Goal: Task Accomplishment & Management: Complete application form

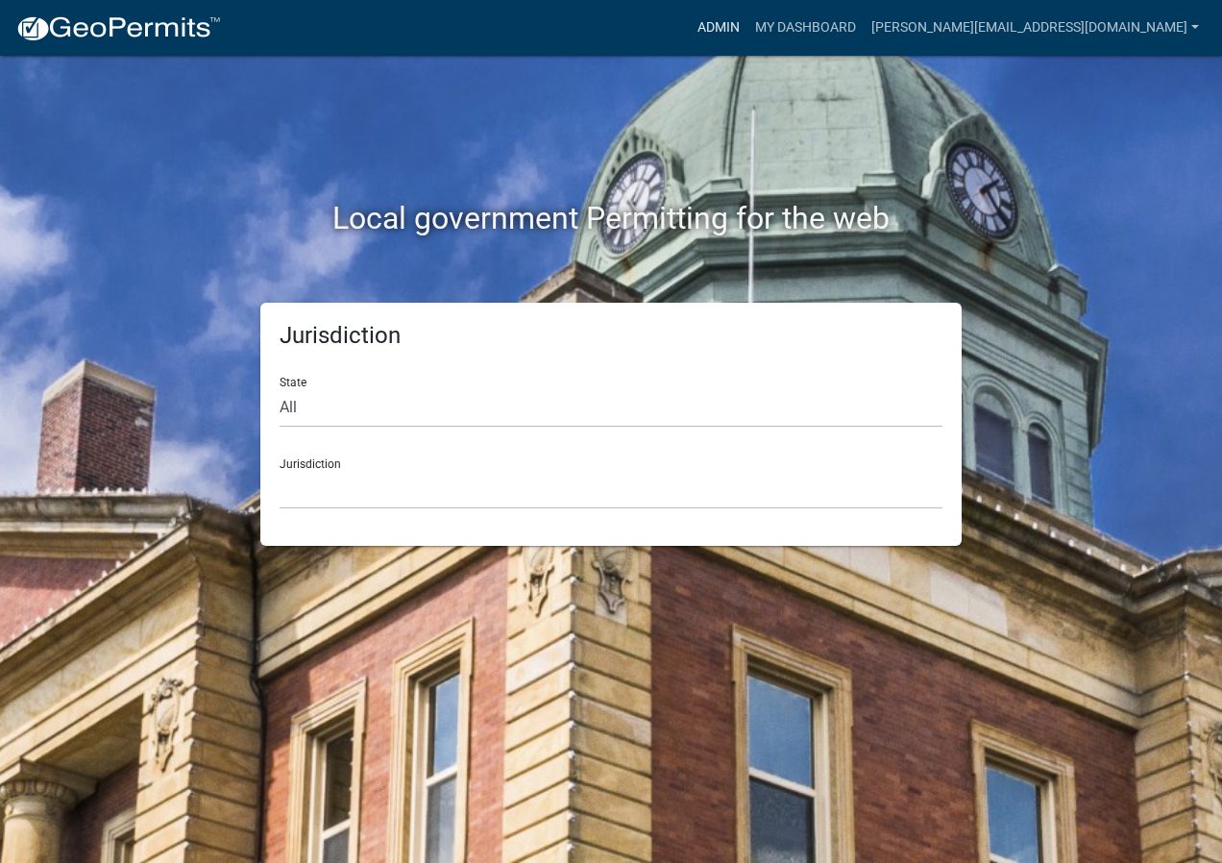
click at [747, 25] on link "Admin" at bounding box center [719, 28] width 58 height 37
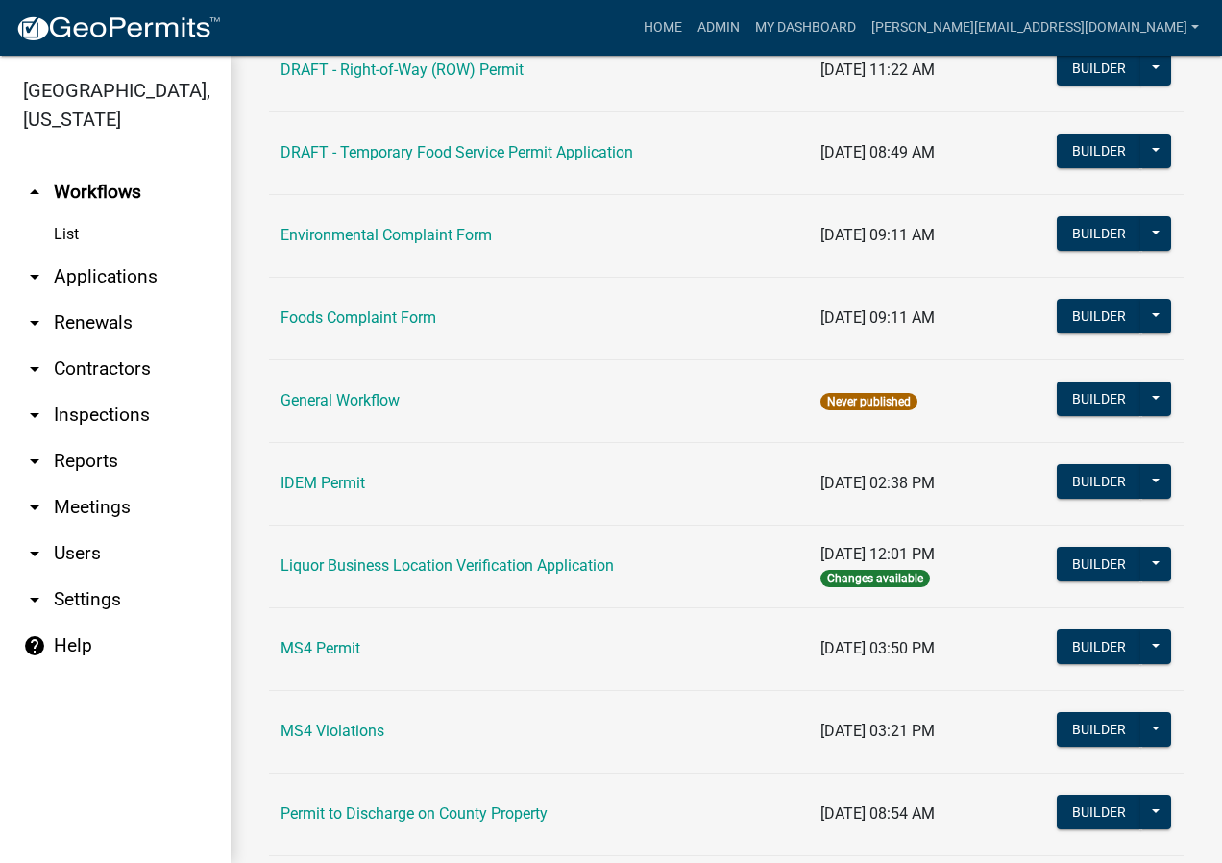
scroll to position [1249, 0]
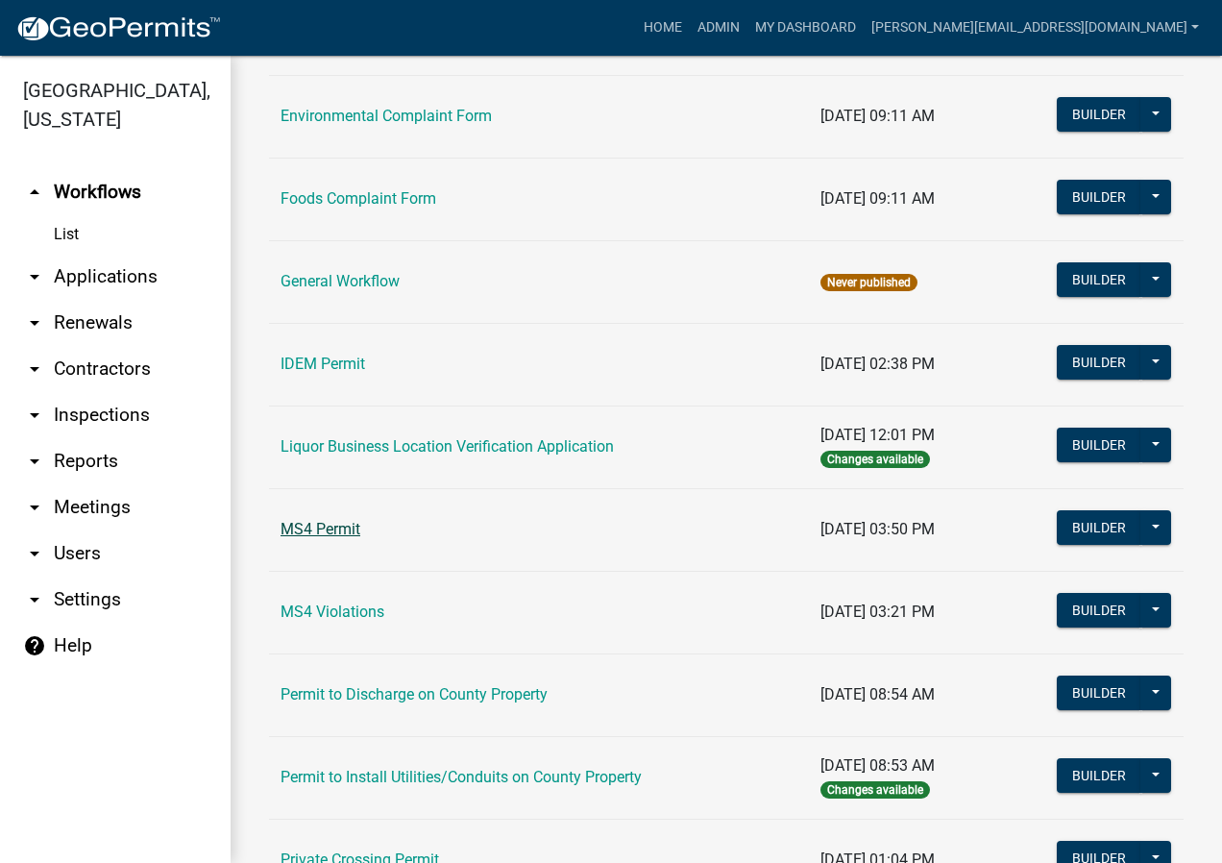
click at [344, 528] on link "MS4 Permit" at bounding box center [320, 529] width 80 height 18
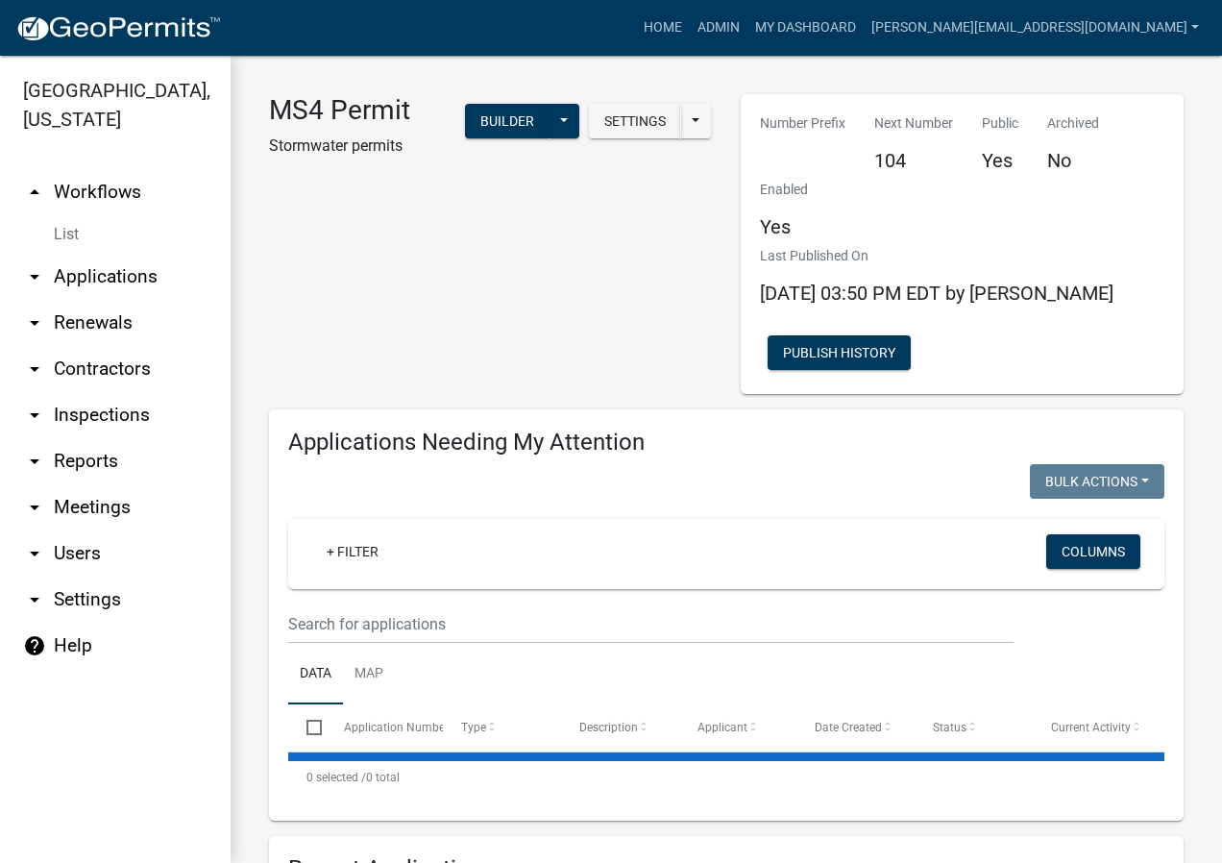
select select "2: 50"
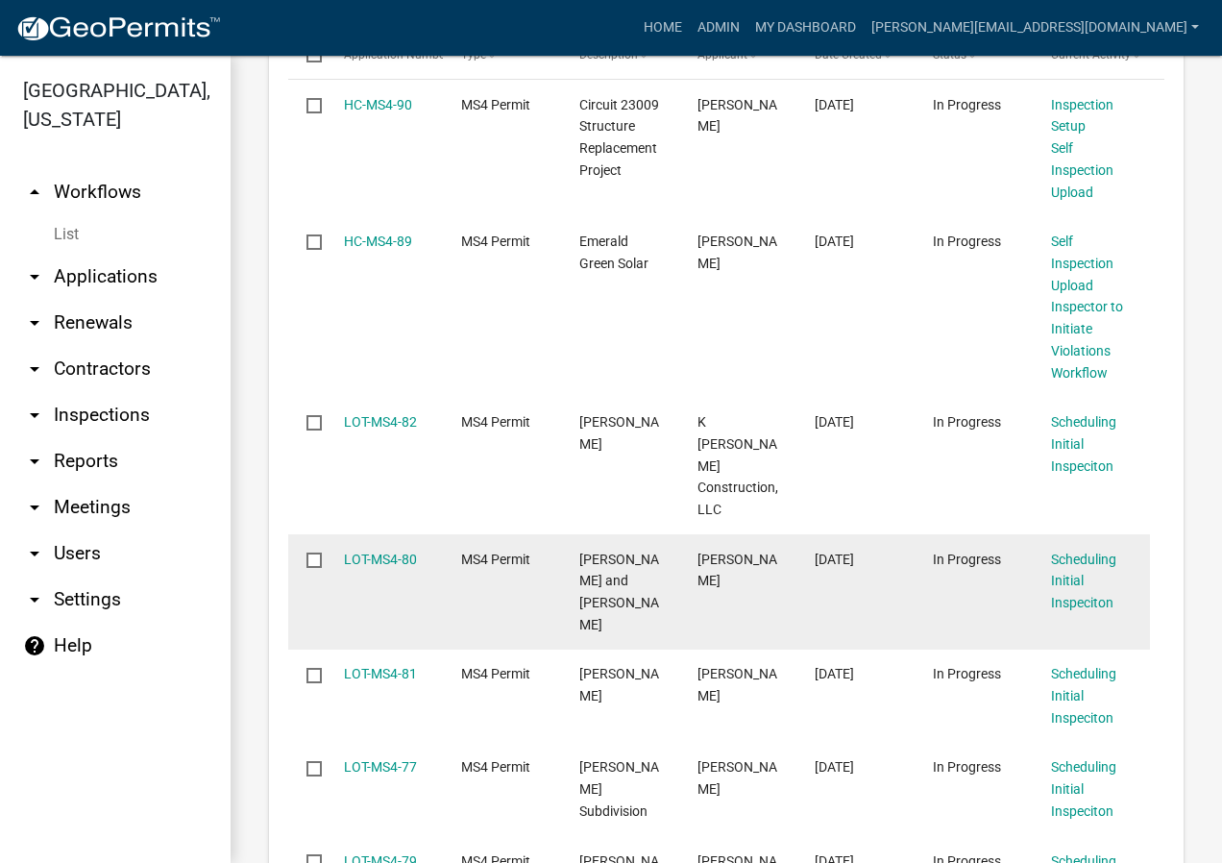
scroll to position [288, 0]
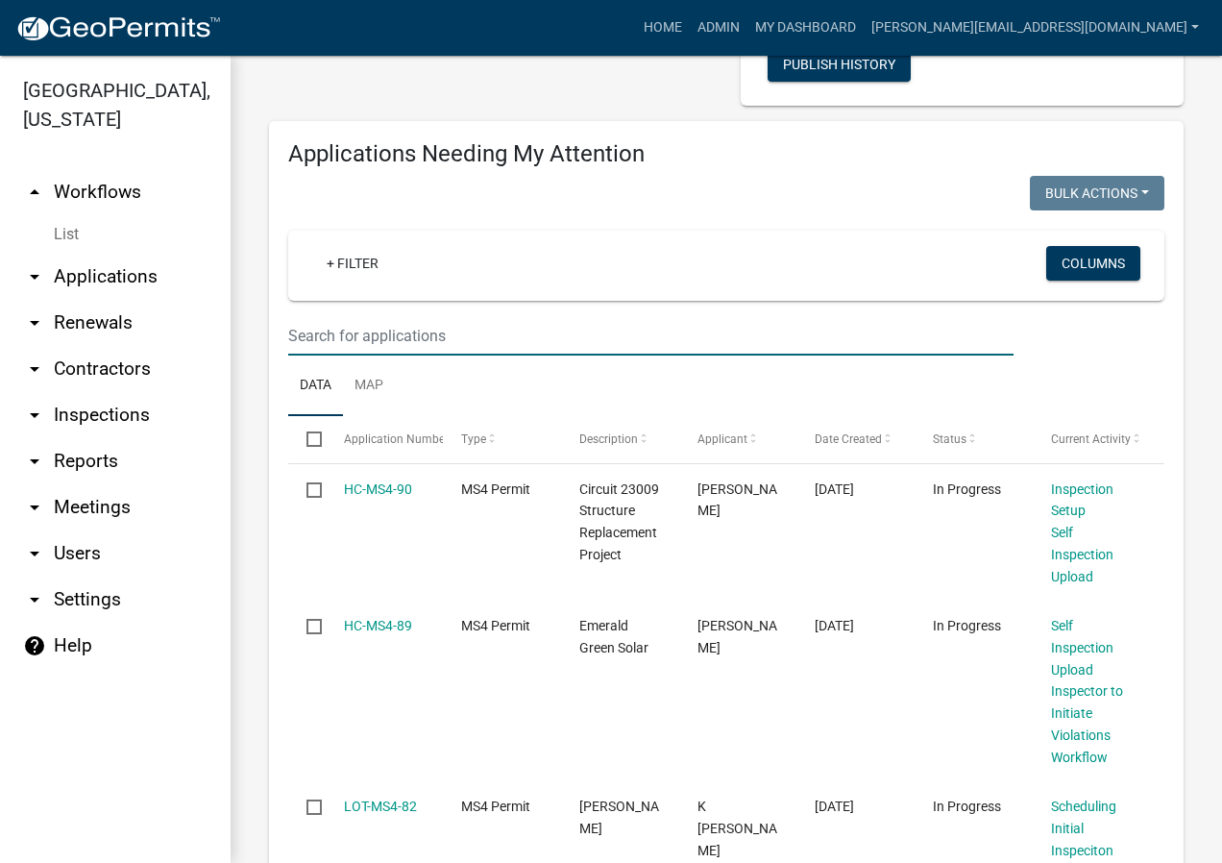
click at [468, 325] on input "text" at bounding box center [650, 335] width 725 height 39
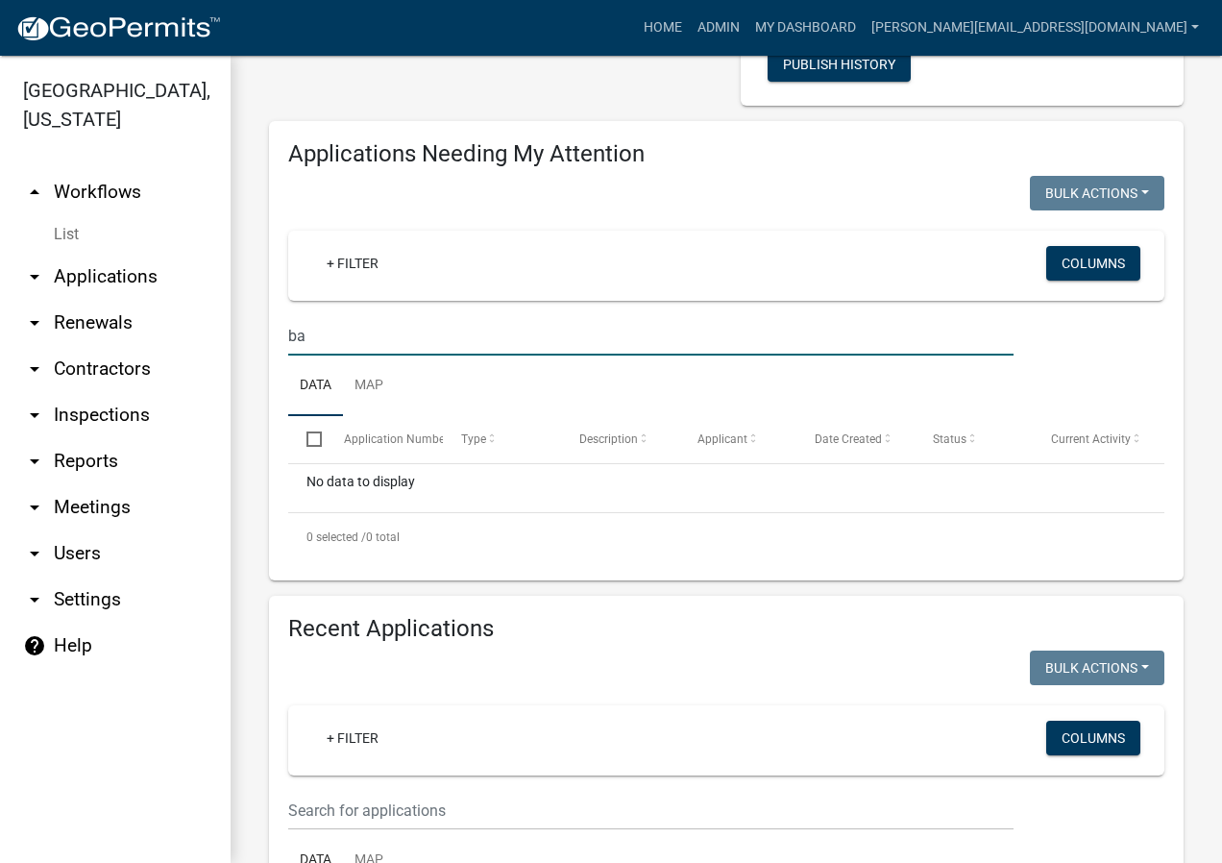
type input "b"
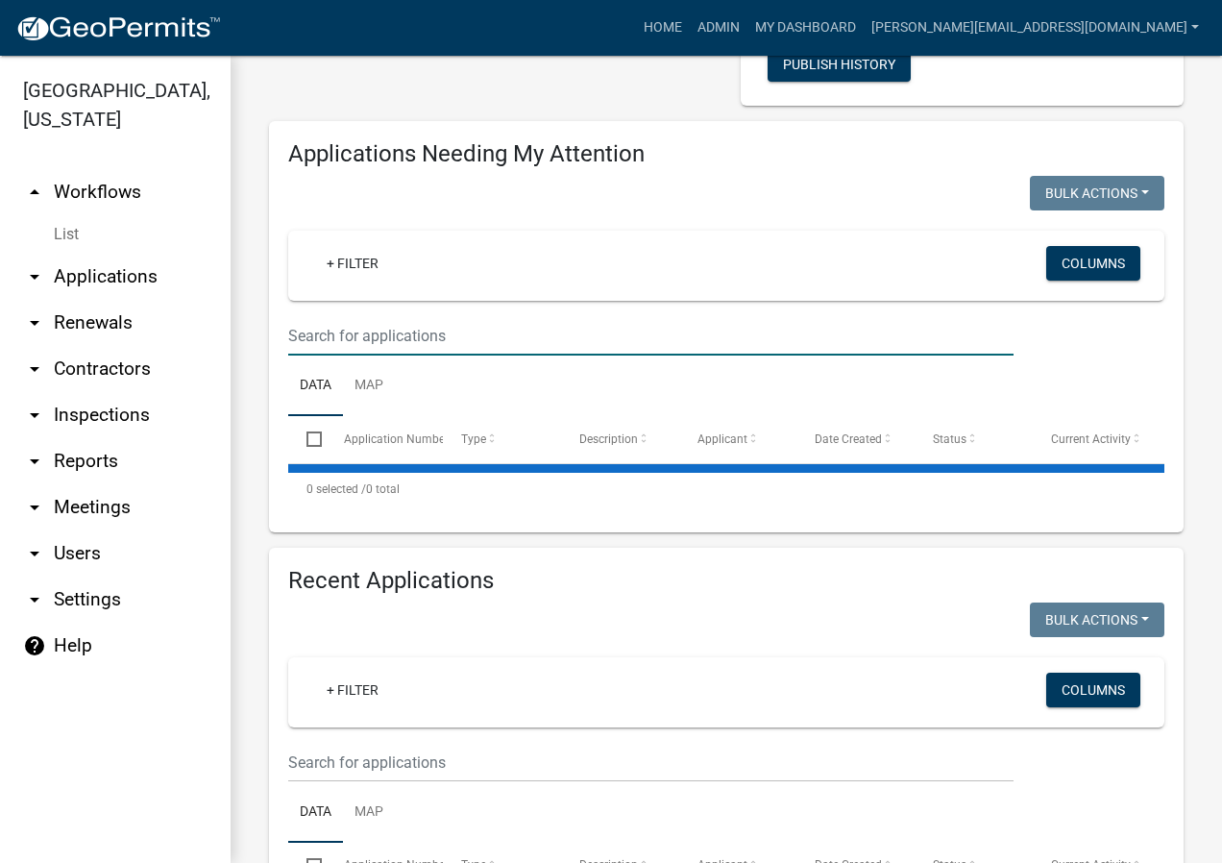
select select "2: 50"
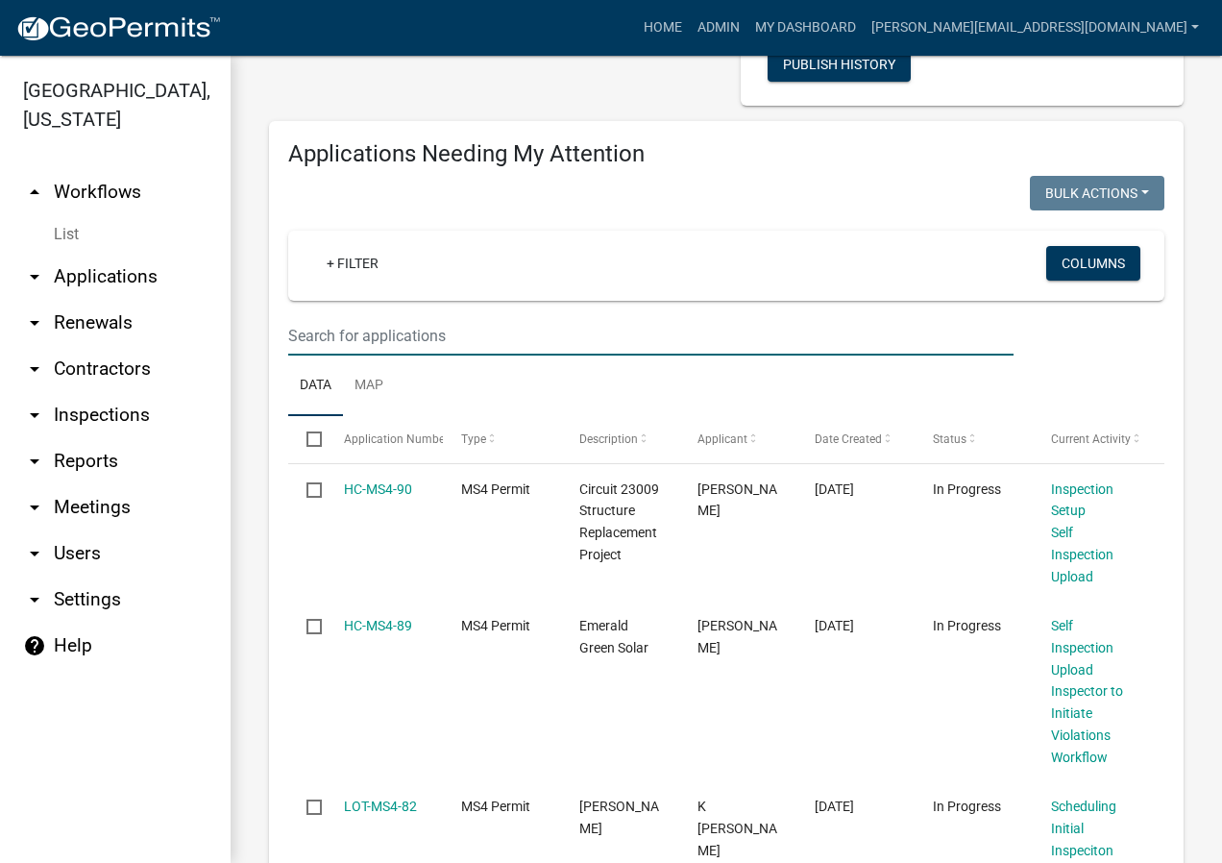
click at [422, 331] on input "text" at bounding box center [650, 335] width 725 height 39
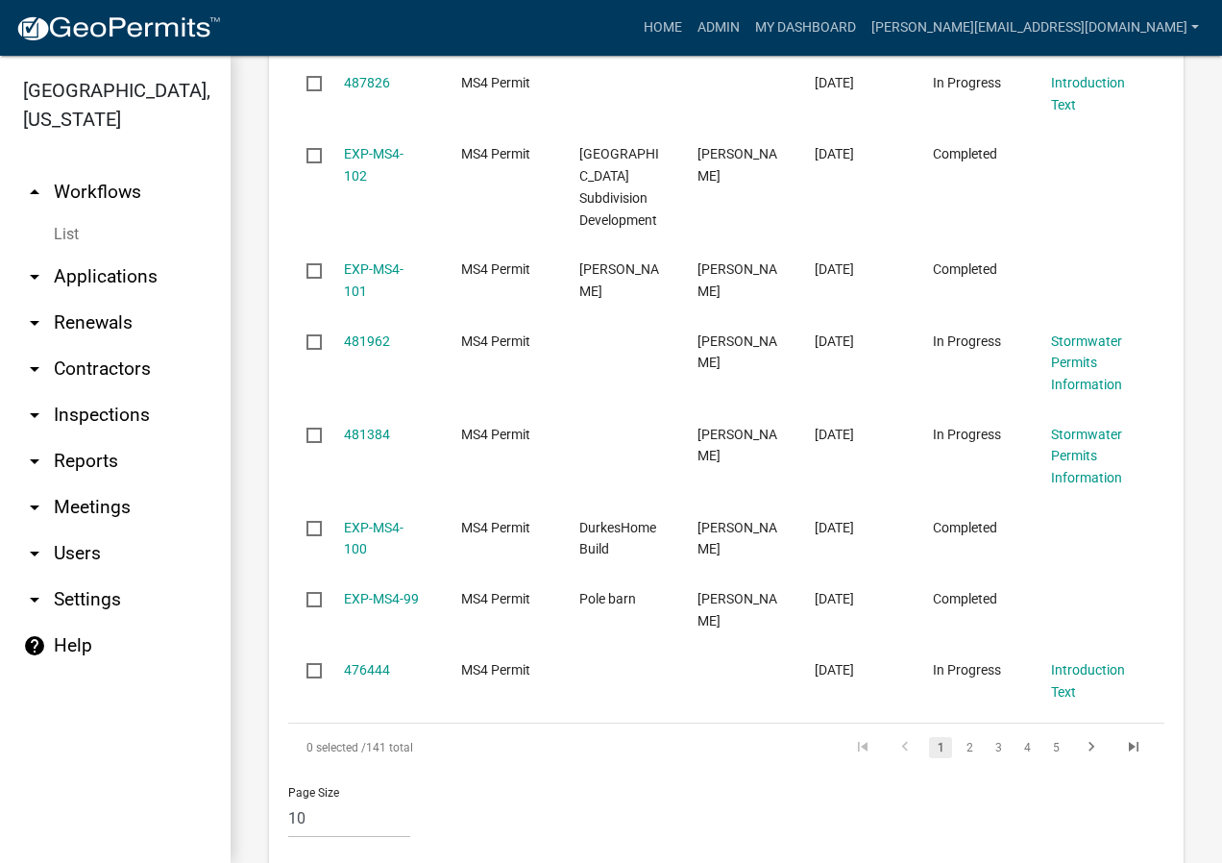
scroll to position [1380, 0]
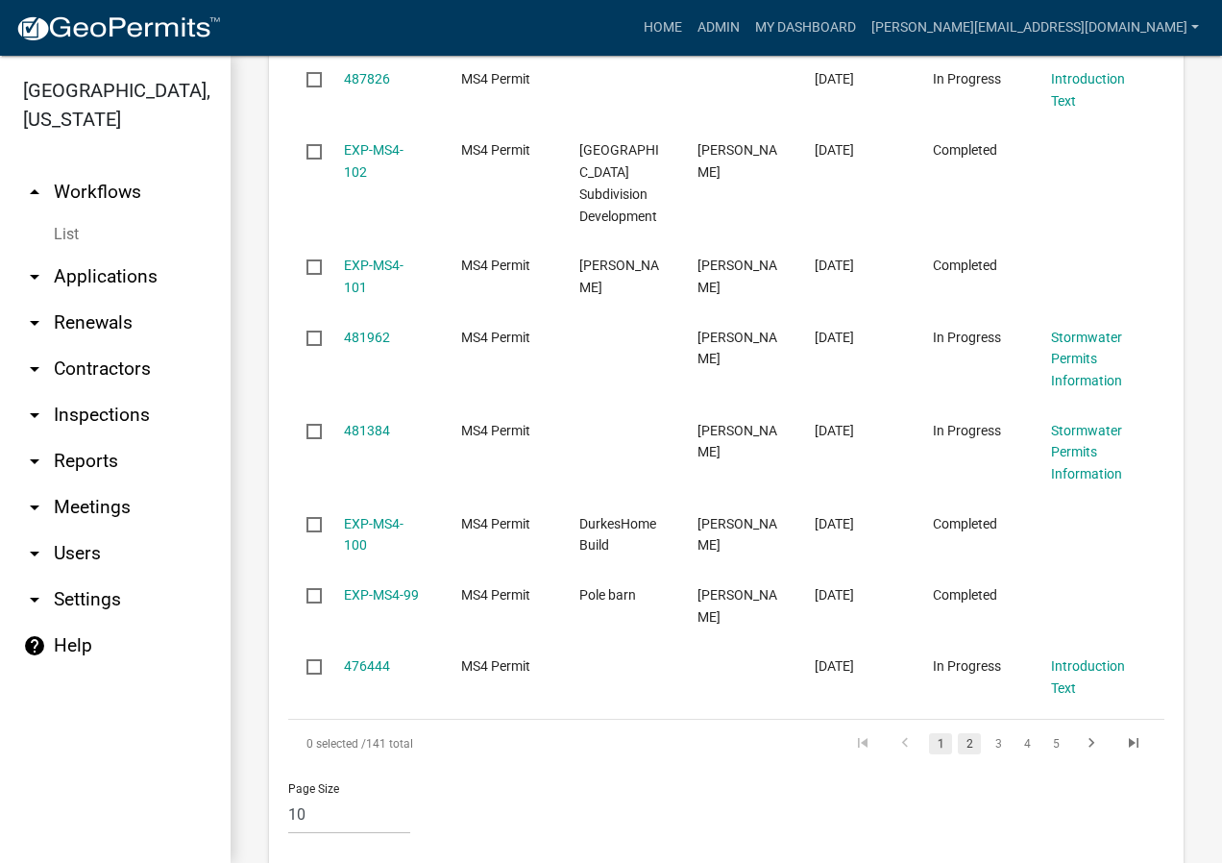
type input "[PERSON_NAME]"
click at [958, 733] on link "2" at bounding box center [969, 743] width 23 height 21
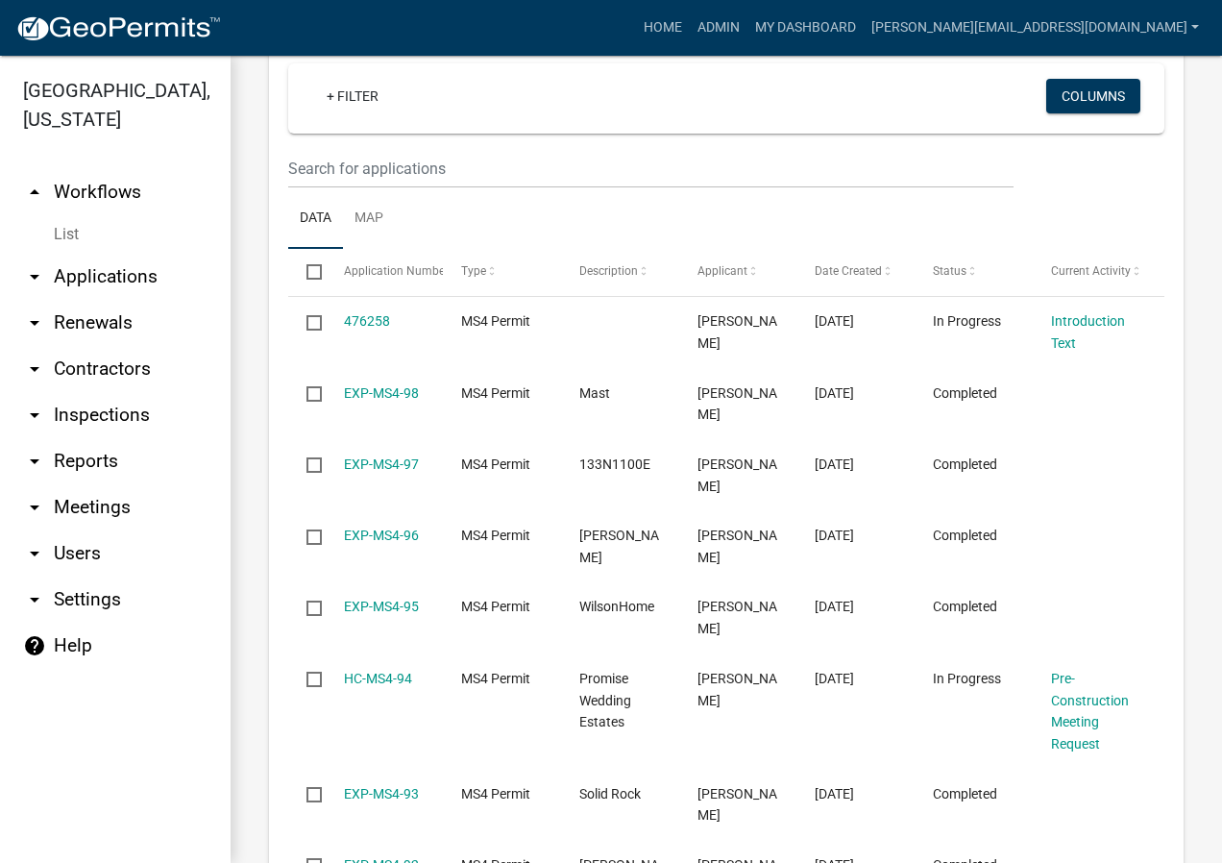
scroll to position [739, 0]
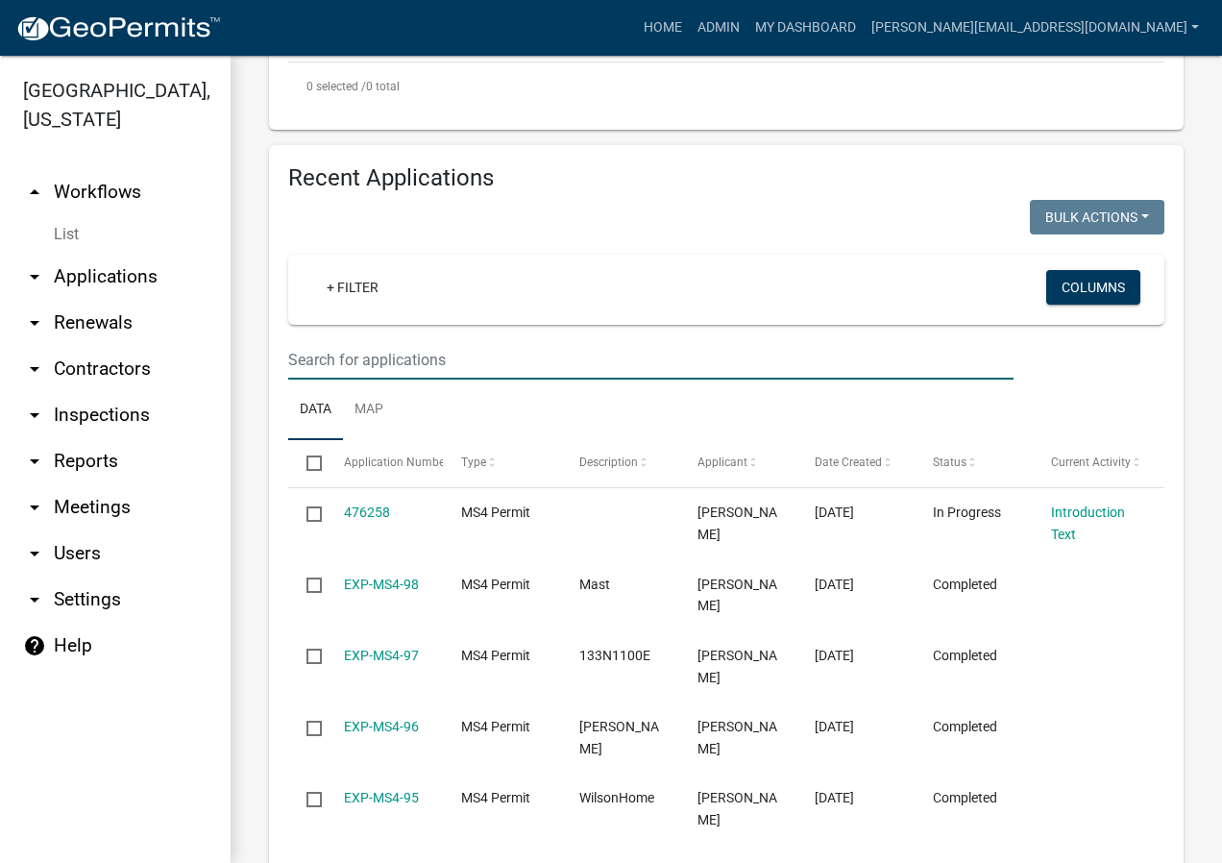
click at [442, 353] on input "text" at bounding box center [650, 359] width 725 height 39
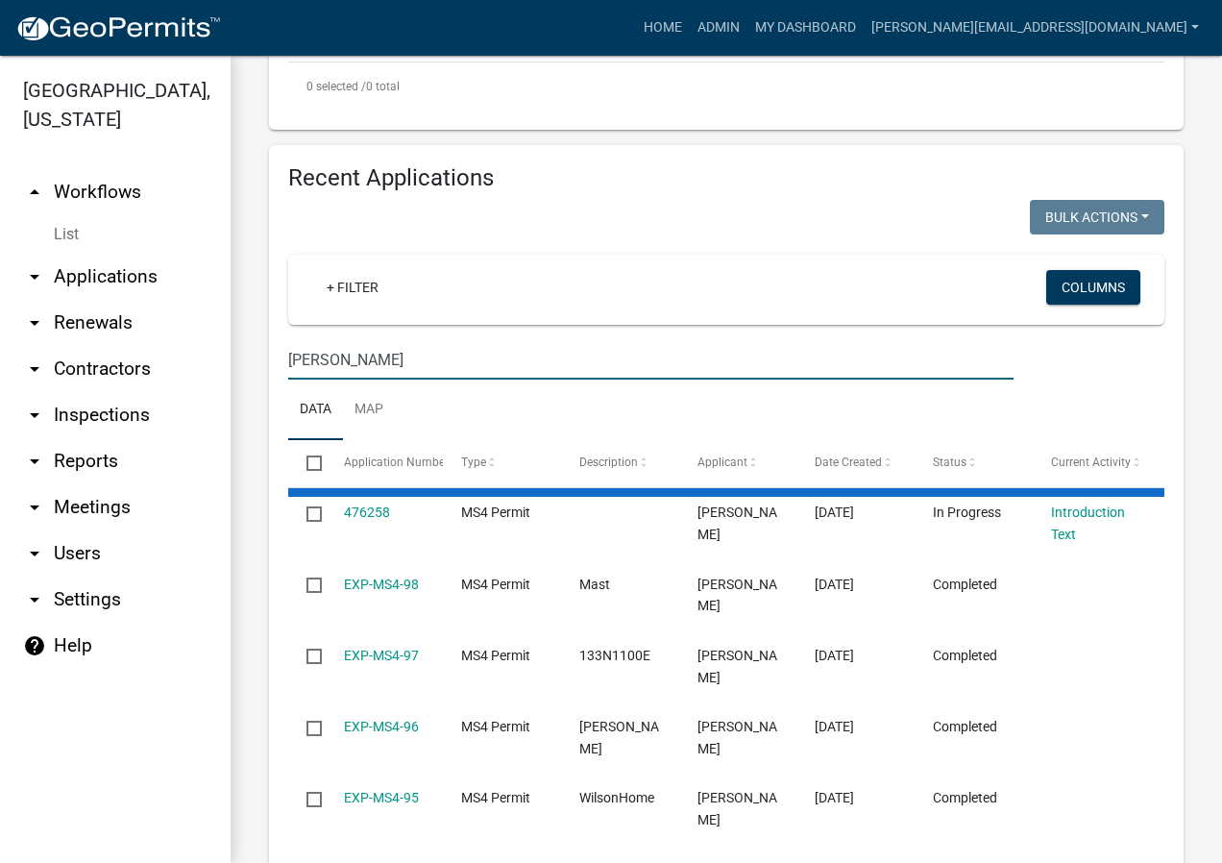
scroll to position [519, 0]
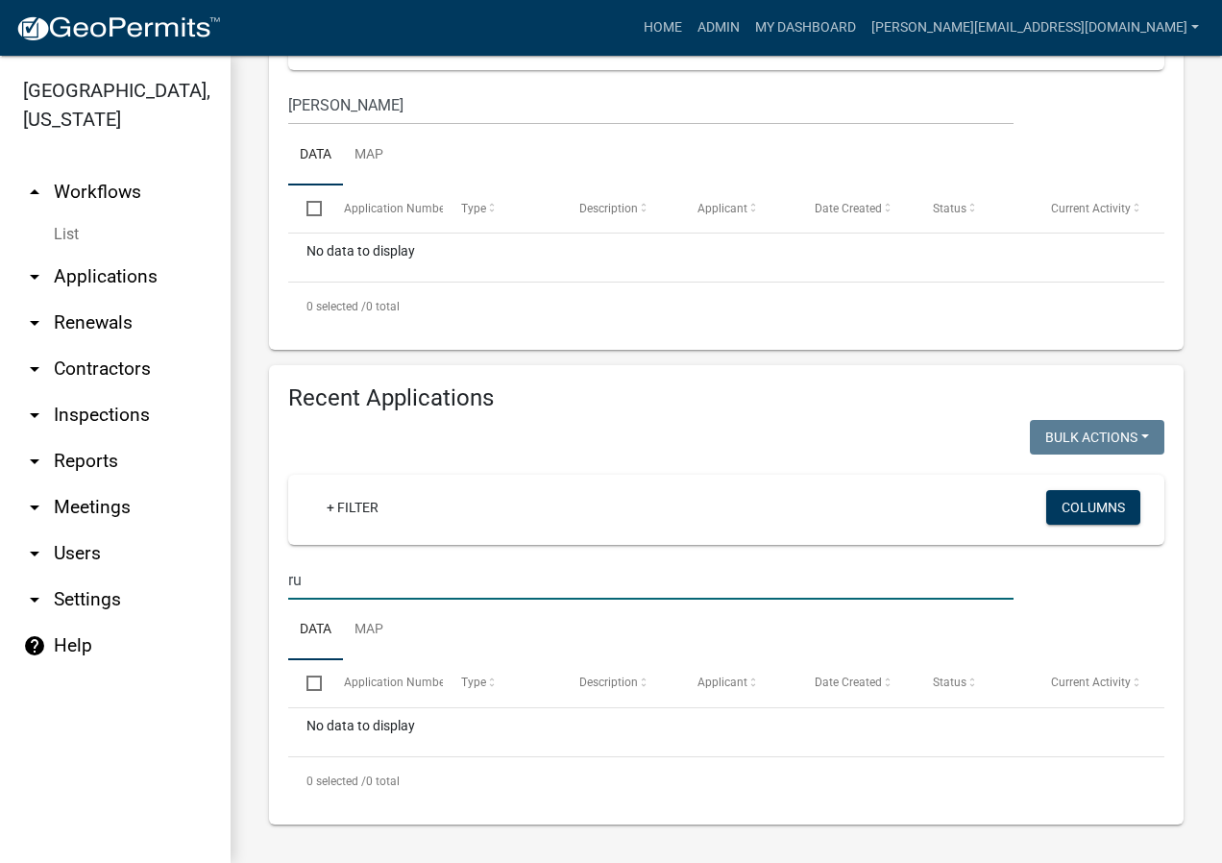
type input "r"
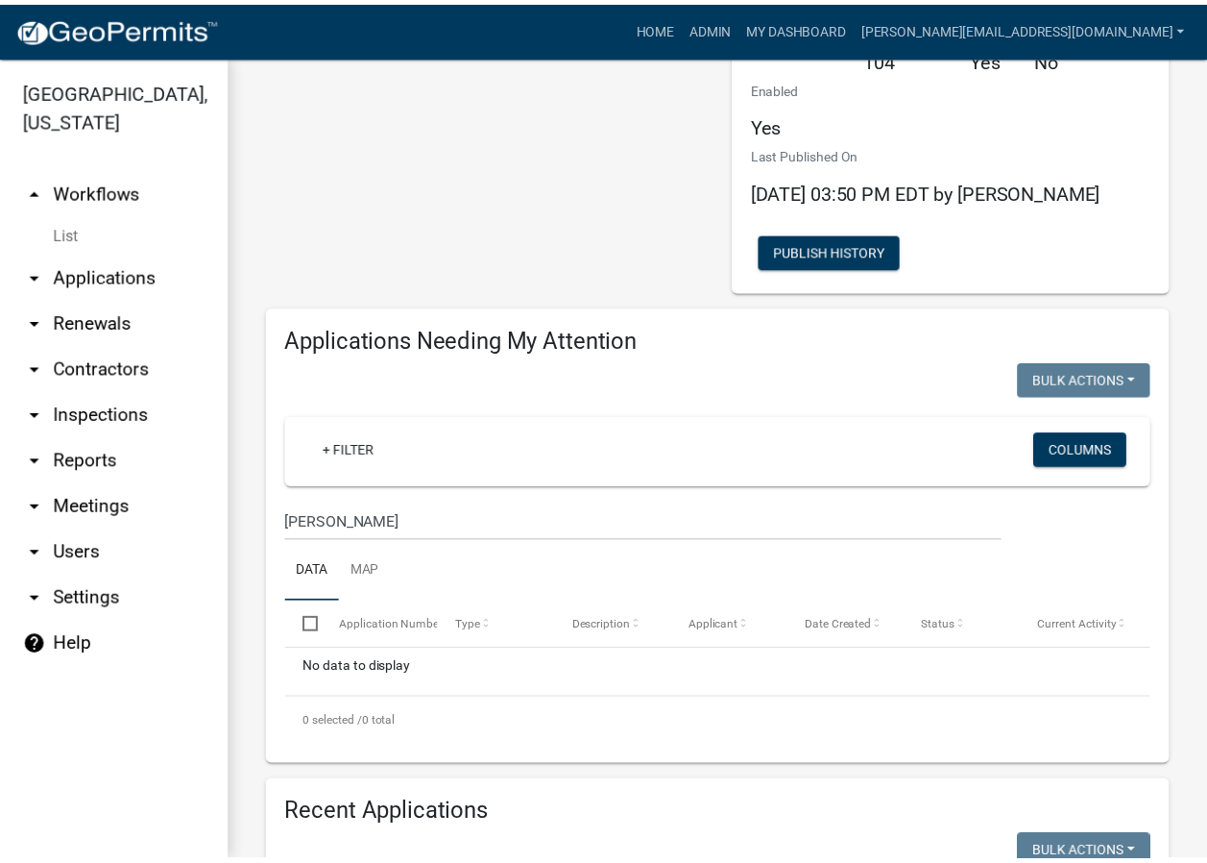
scroll to position [0, 0]
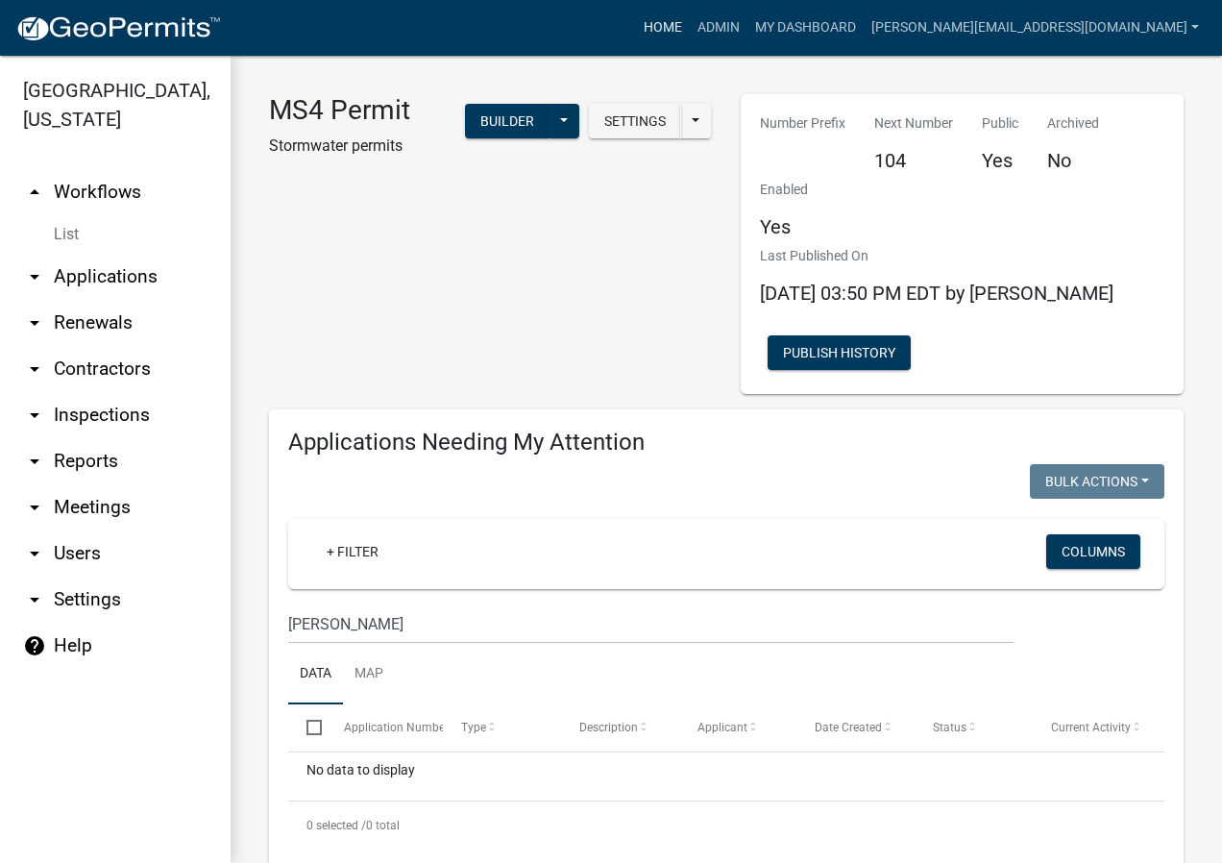
click at [690, 23] on link "Home" at bounding box center [663, 28] width 54 height 37
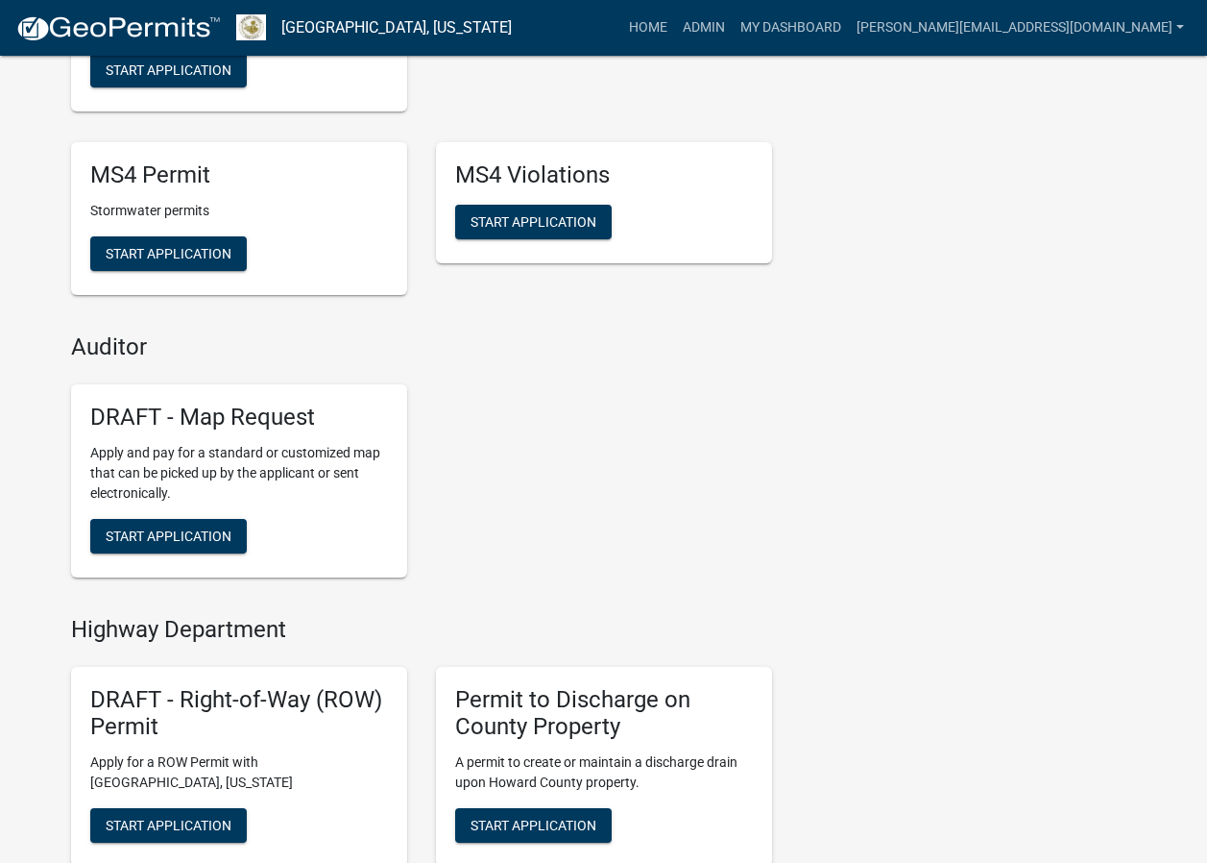
scroll to position [672, 0]
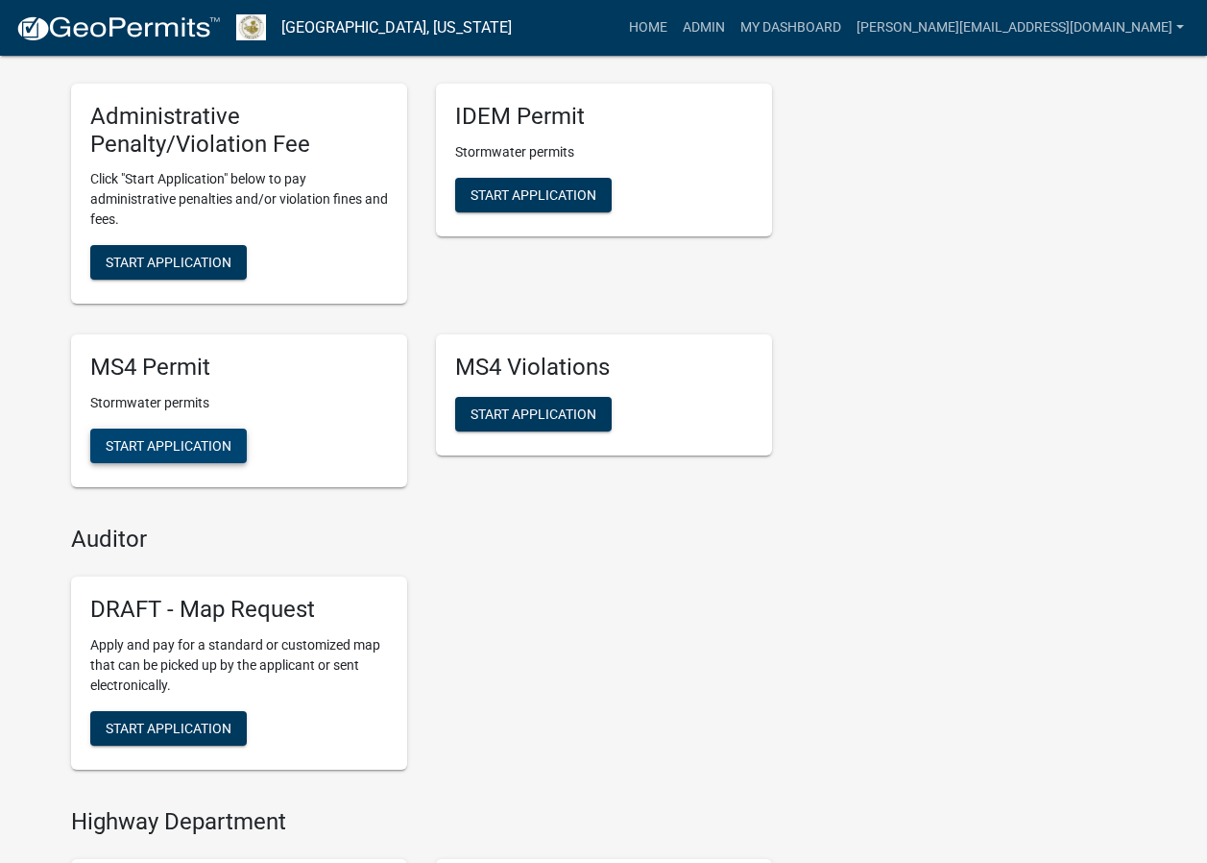
click at [179, 435] on button "Start Application" at bounding box center [168, 445] width 157 height 35
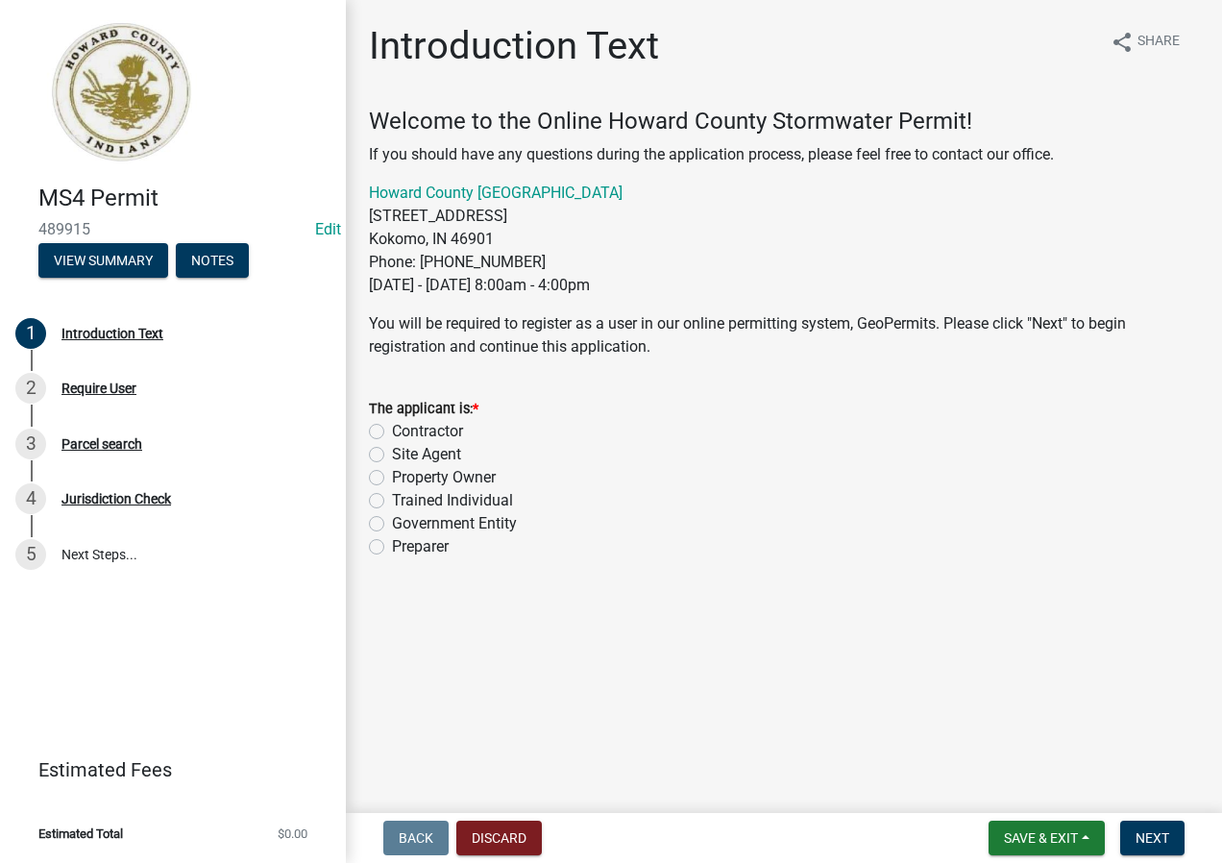
click at [426, 475] on label "Property Owner" at bounding box center [444, 477] width 104 height 23
click at [404, 475] on input "Property Owner" at bounding box center [398, 472] width 12 height 12
radio input "true"
click at [1156, 831] on span "Next" at bounding box center [1152, 837] width 34 height 15
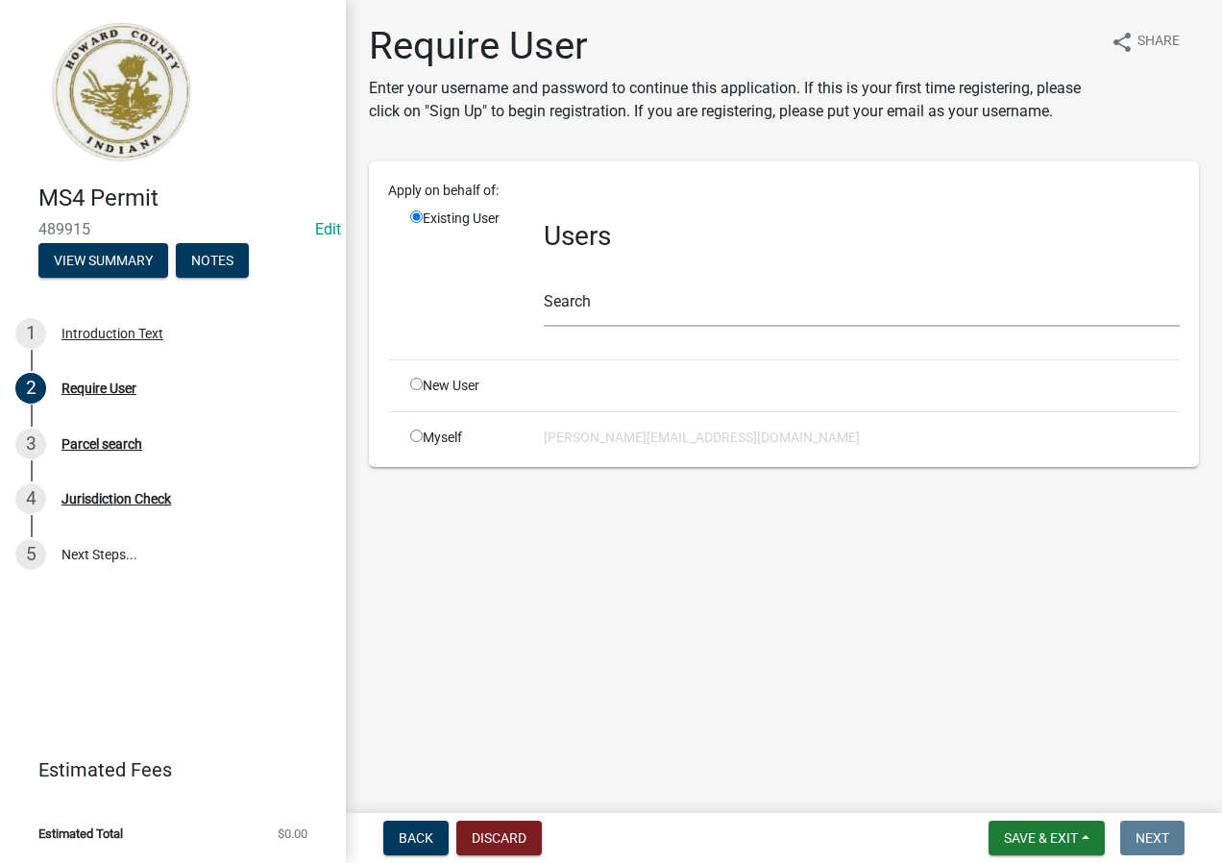
click at [417, 386] on input "radio" at bounding box center [416, 383] width 12 height 12
radio input "true"
radio input "false"
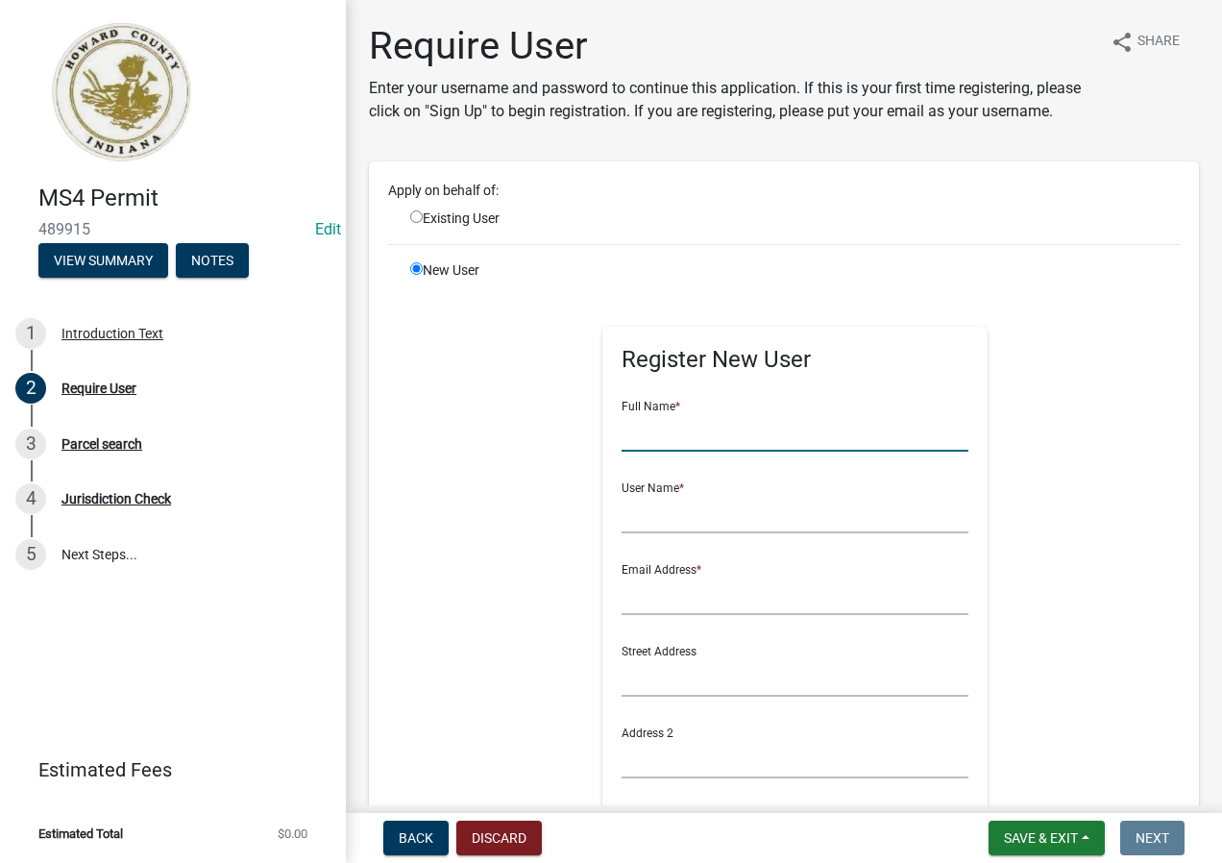
click at [730, 451] on input "text" at bounding box center [794, 431] width 347 height 39
type input "[PERSON_NAME]"
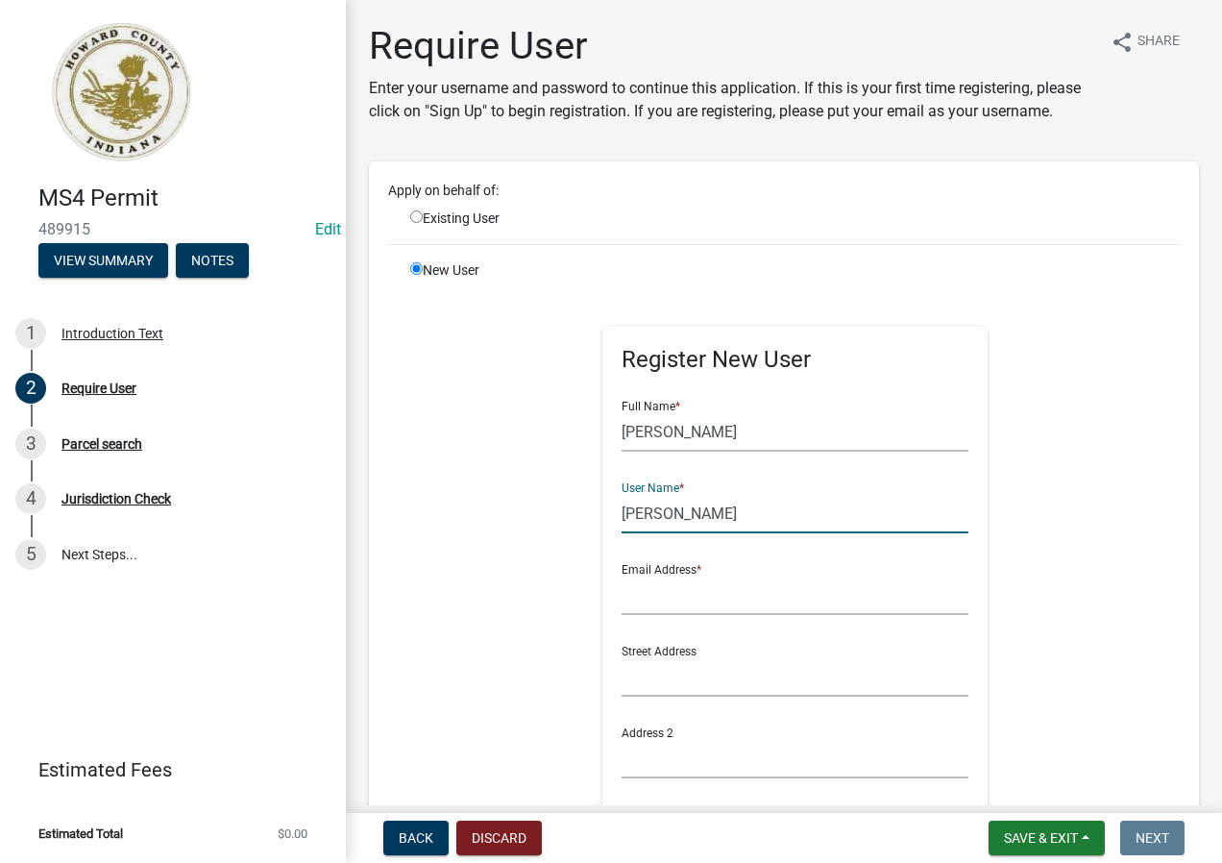
type input "[PERSON_NAME]"
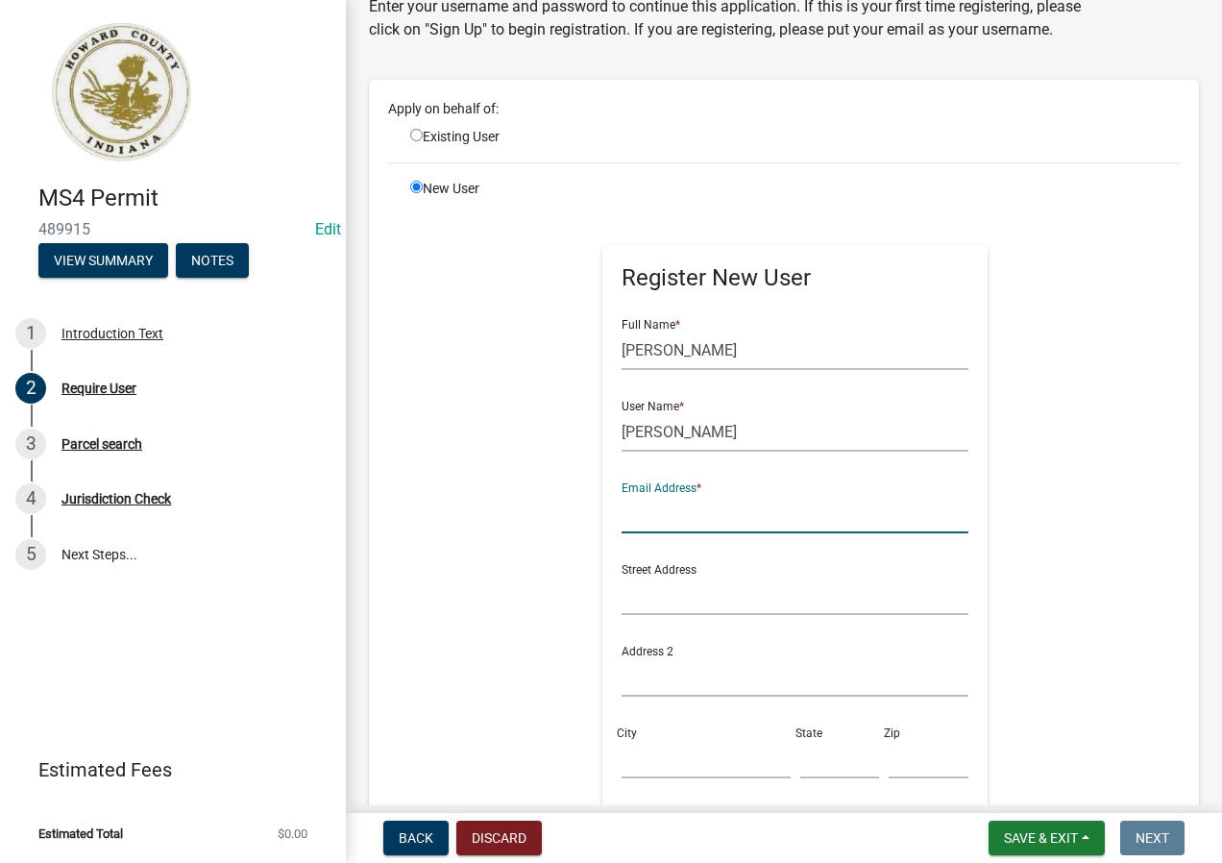
scroll to position [192, 0]
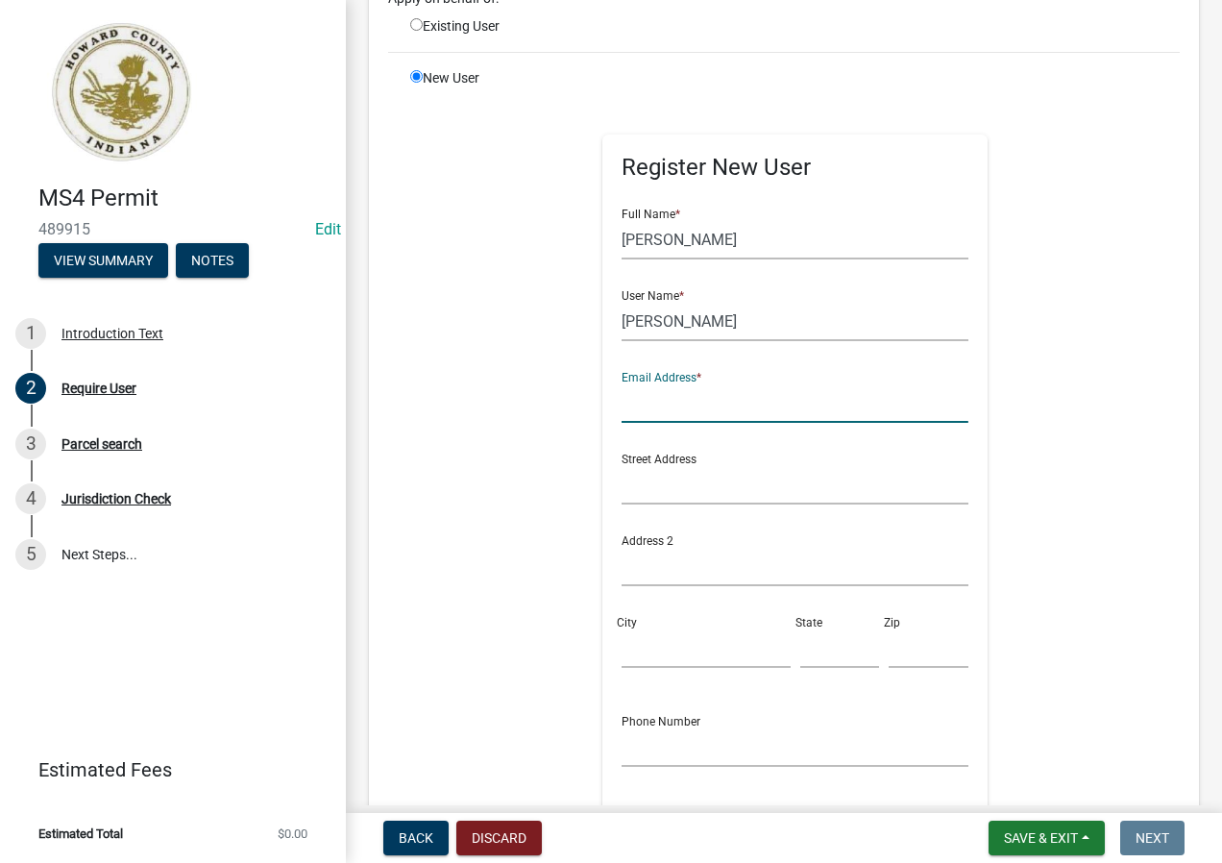
click at [700, 419] on input "text" at bounding box center [794, 402] width 347 height 39
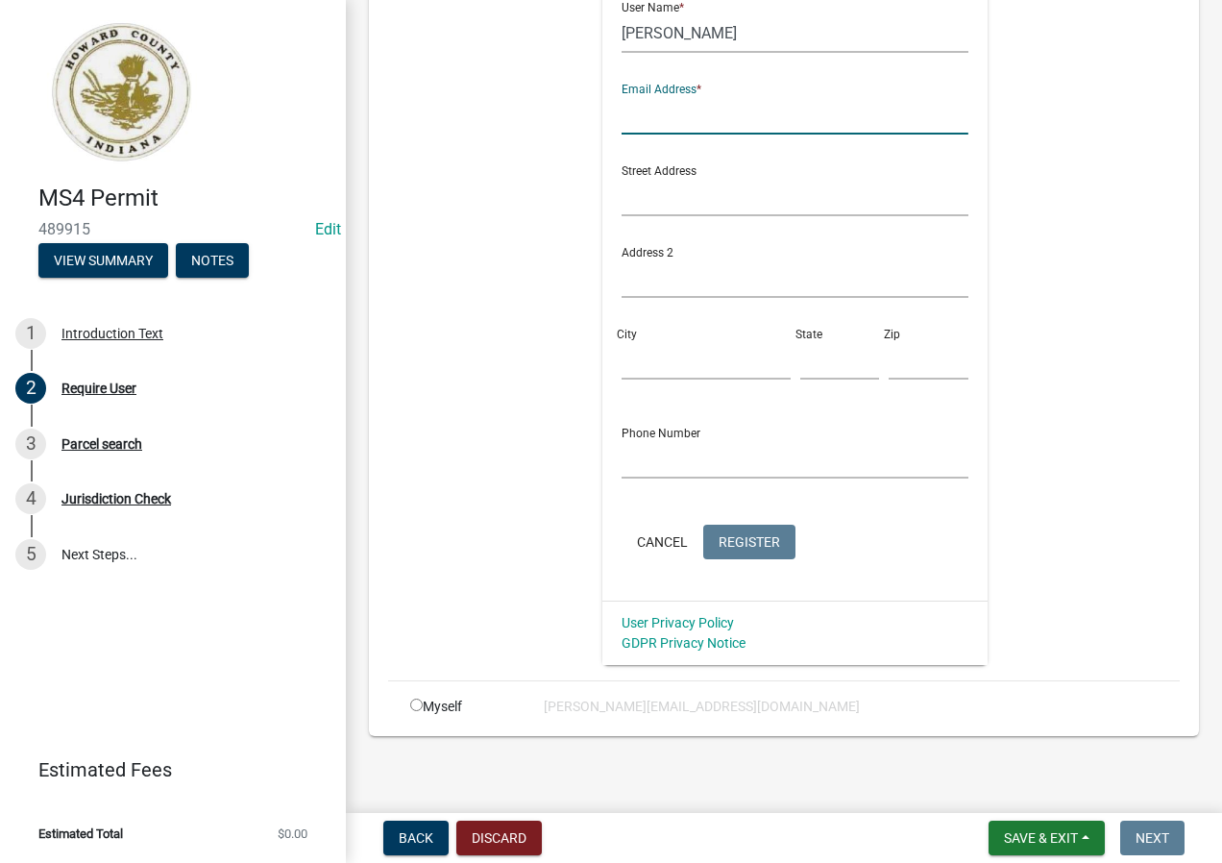
scroll to position [384, 0]
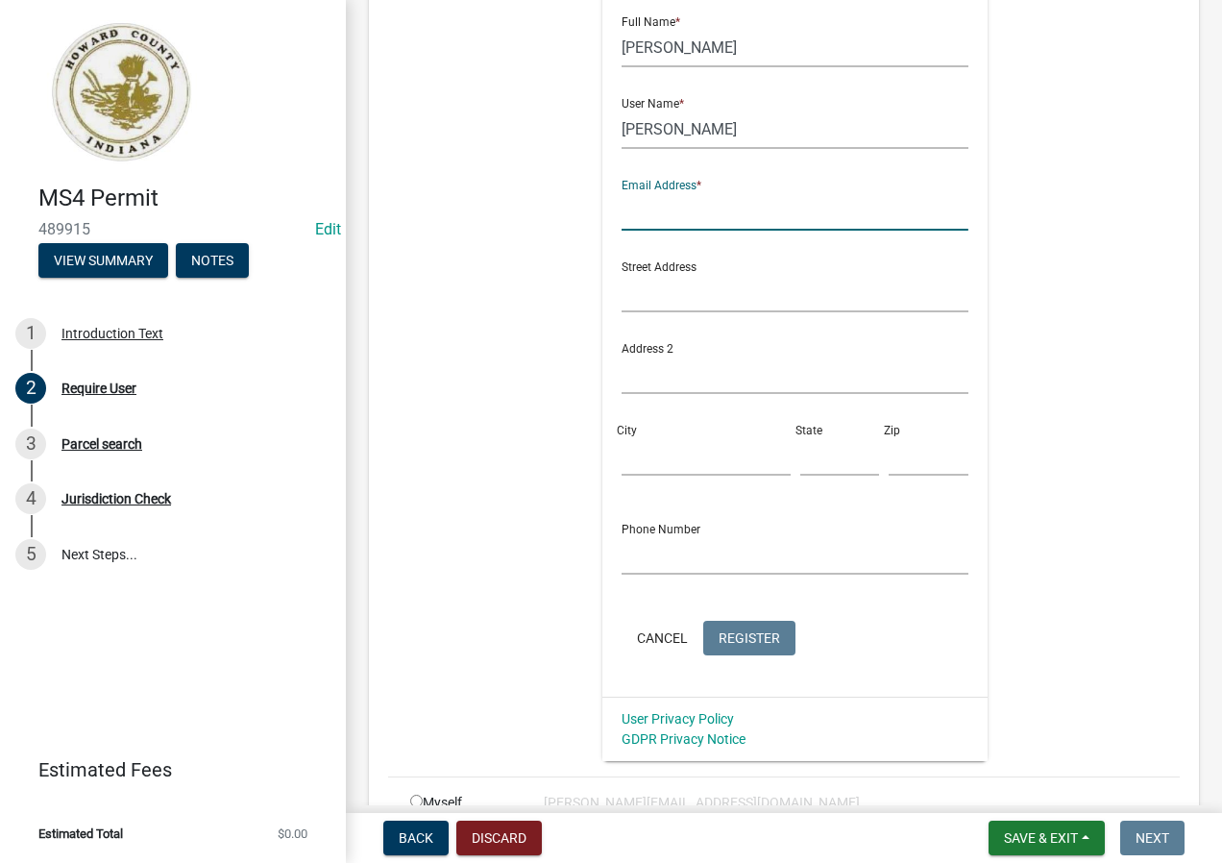
click at [1038, 271] on div "Register New User Full Name * [PERSON_NAME] User Name * [PERSON_NAME] Email Add…" at bounding box center [794, 328] width 827 height 864
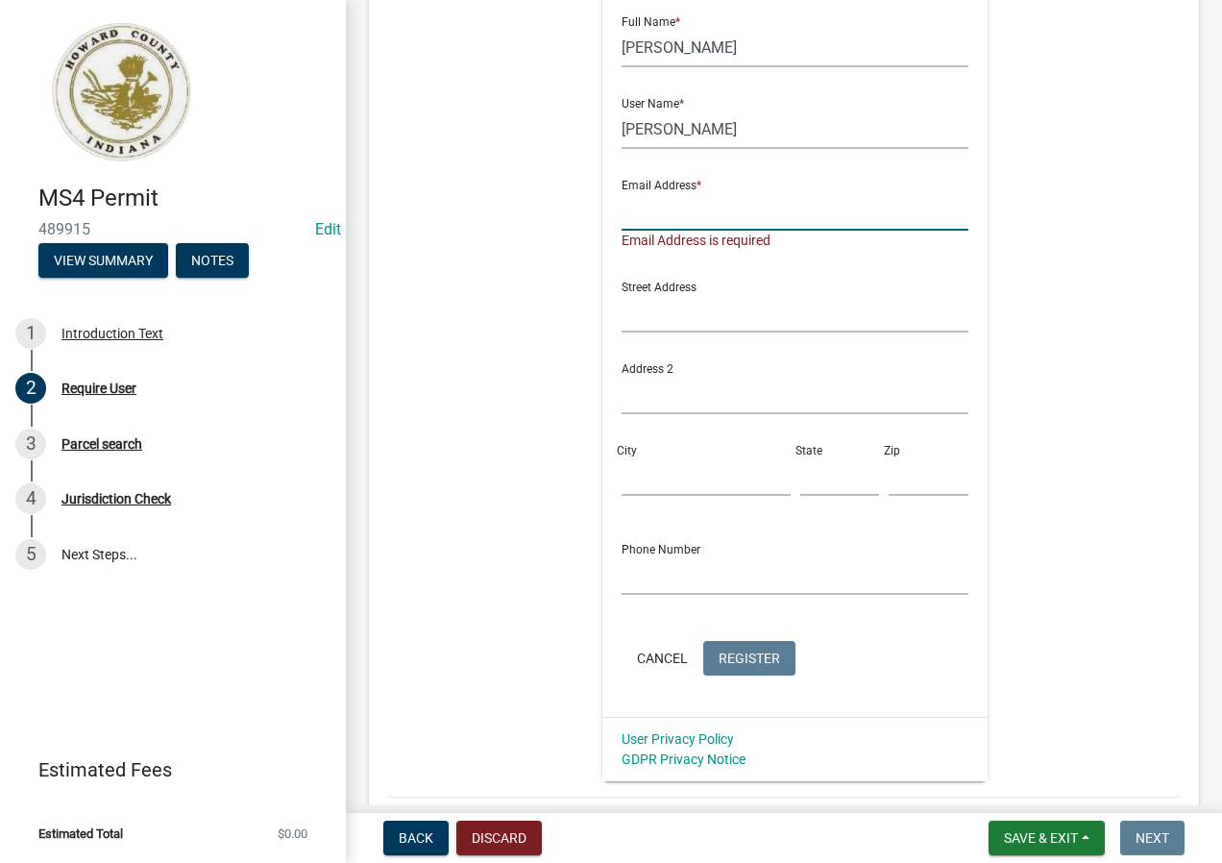
click at [806, 231] on input "text" at bounding box center [794, 210] width 347 height 39
click at [748, 228] on input "text" at bounding box center [794, 210] width 347 height 39
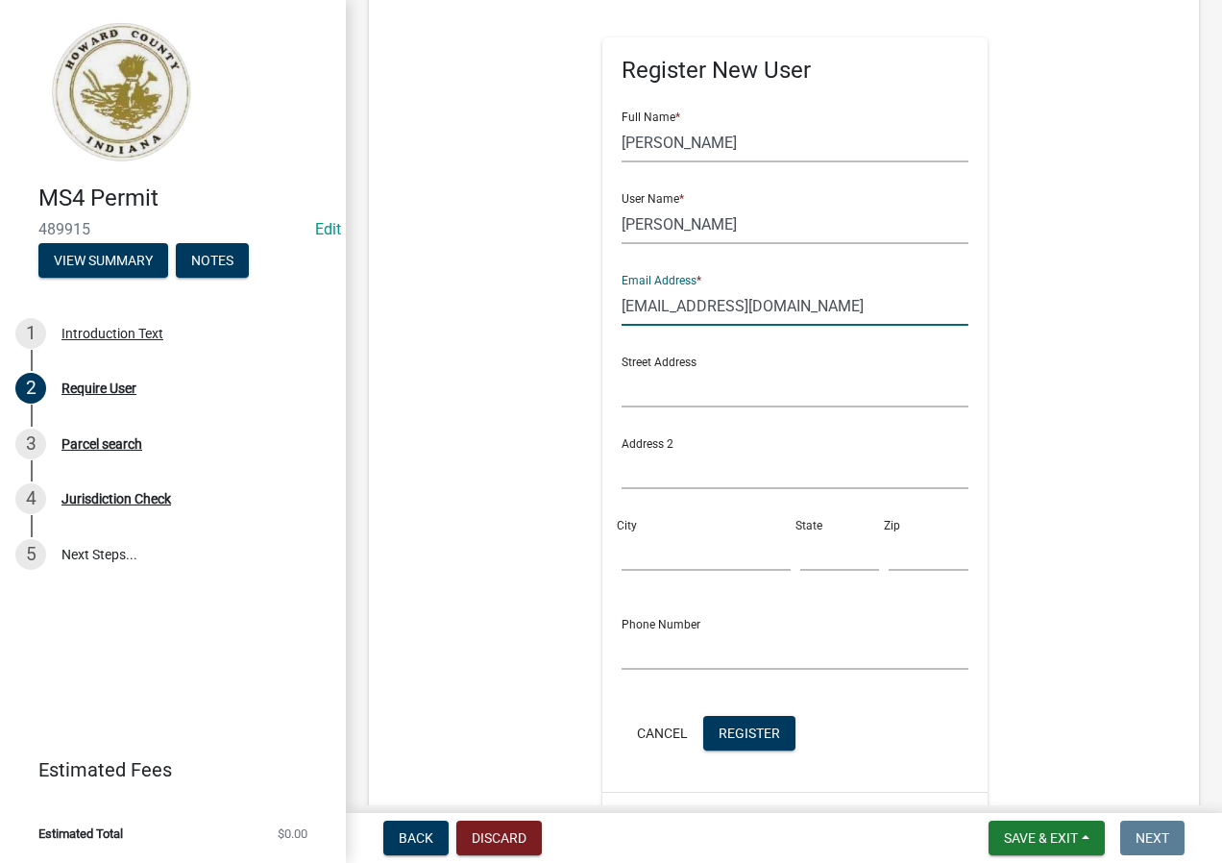
scroll to position [288, 0]
type input "[EMAIL_ADDRESS][DOMAIN_NAME]"
click at [753, 741] on span "Register" at bounding box center [748, 732] width 61 height 15
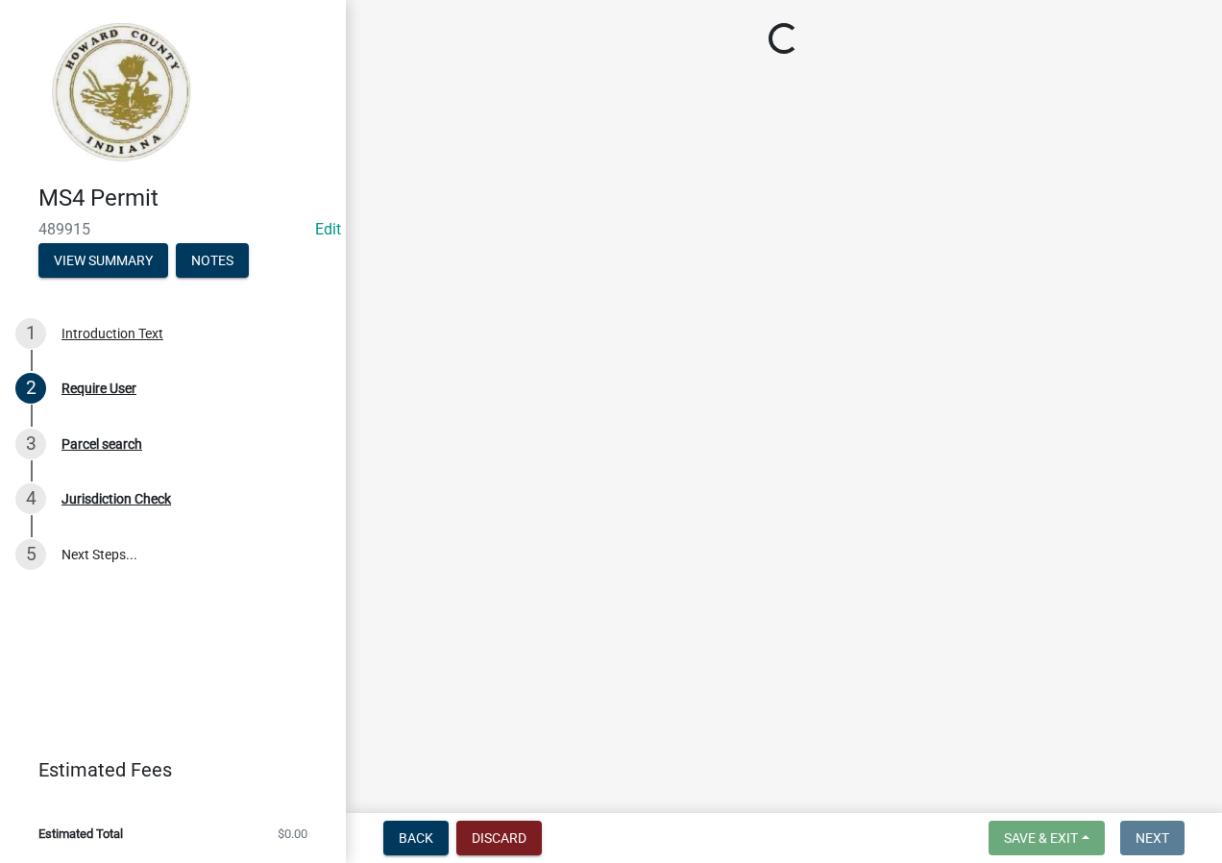
scroll to position [0, 0]
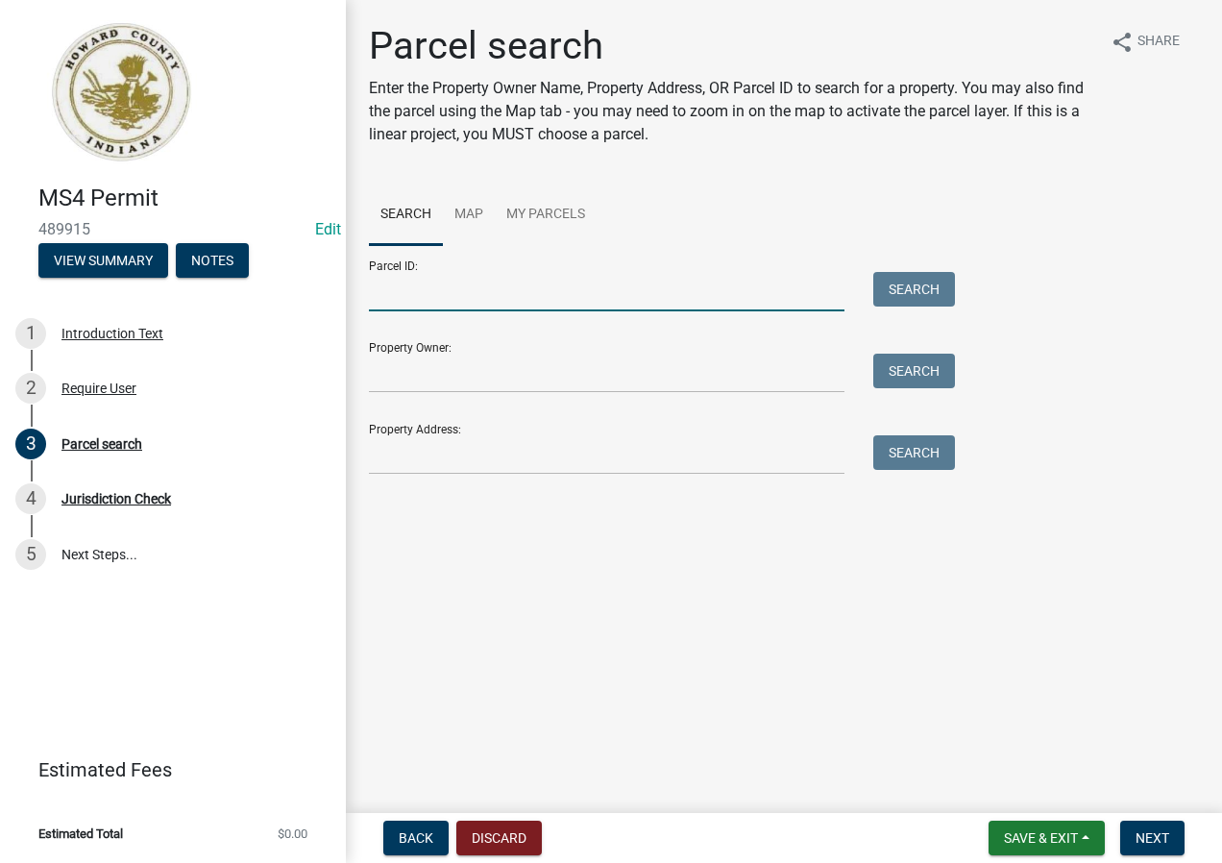
click at [456, 294] on input "Parcel ID:" at bounding box center [606, 291] width 475 height 39
type input "34-04-12"
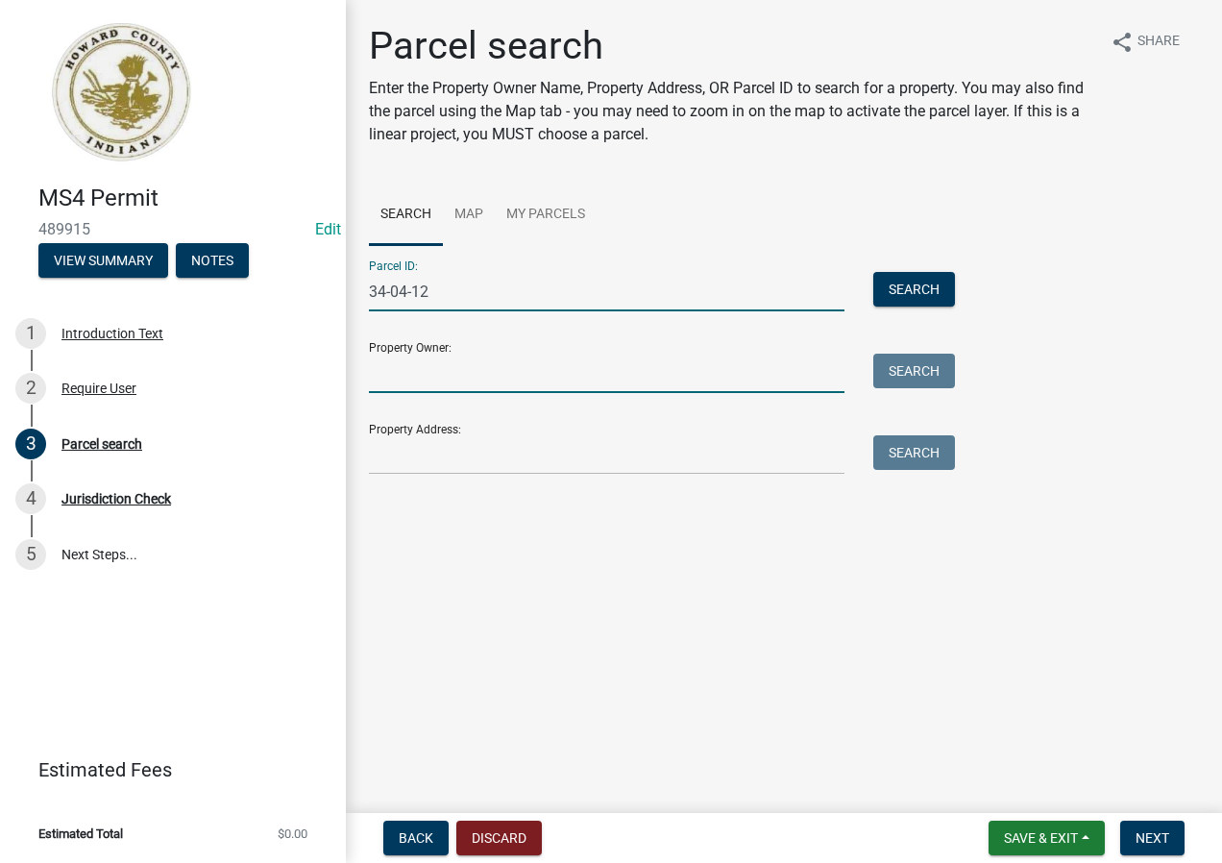
click at [550, 374] on input "Property Owner:" at bounding box center [606, 372] width 475 height 39
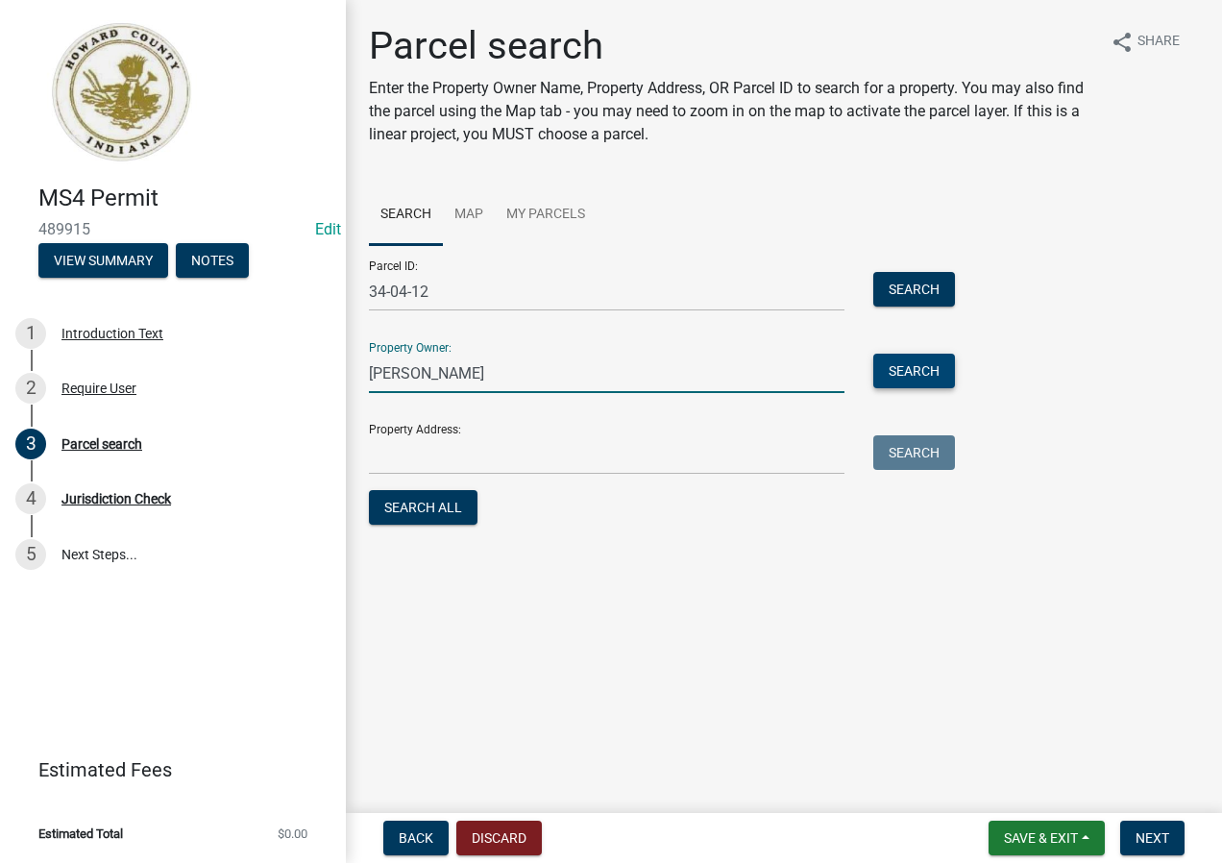
type input "[PERSON_NAME]"
click at [915, 364] on button "Search" at bounding box center [914, 370] width 82 height 35
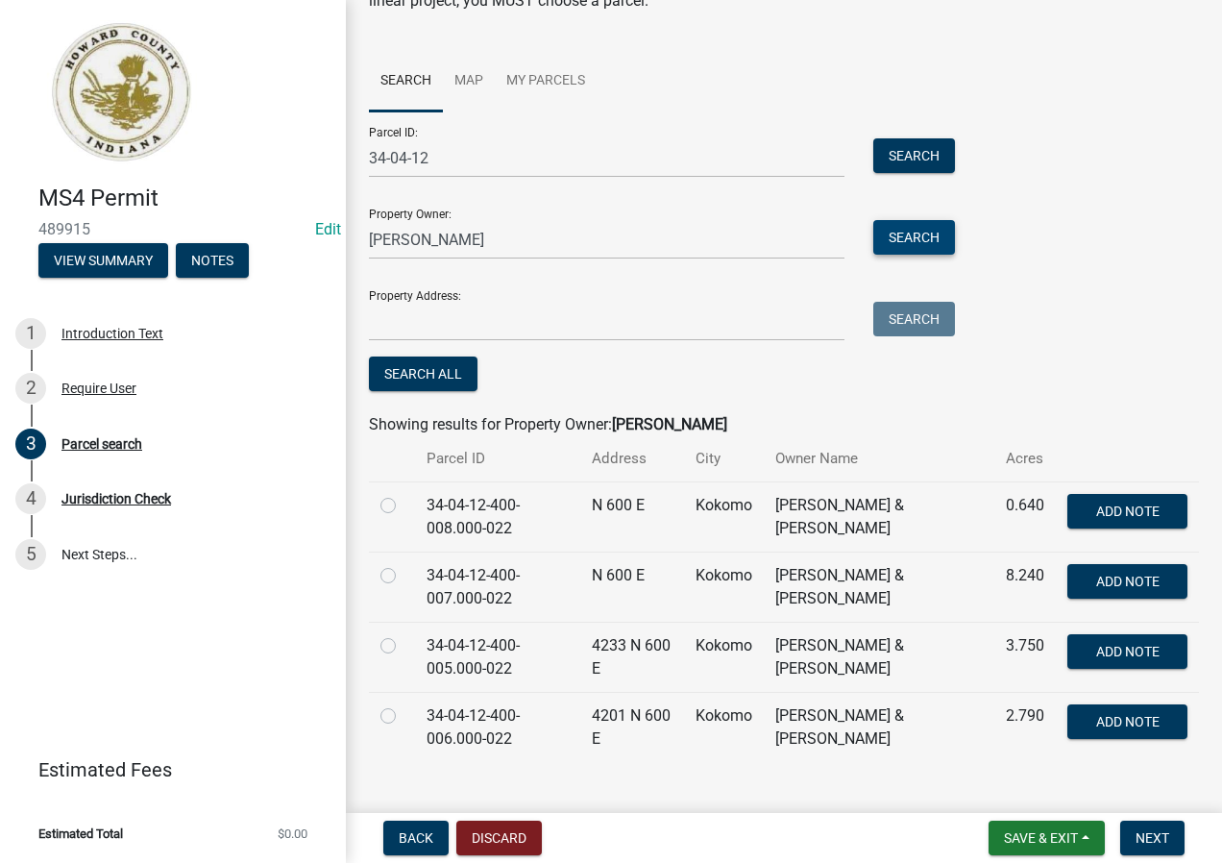
scroll to position [165, 0]
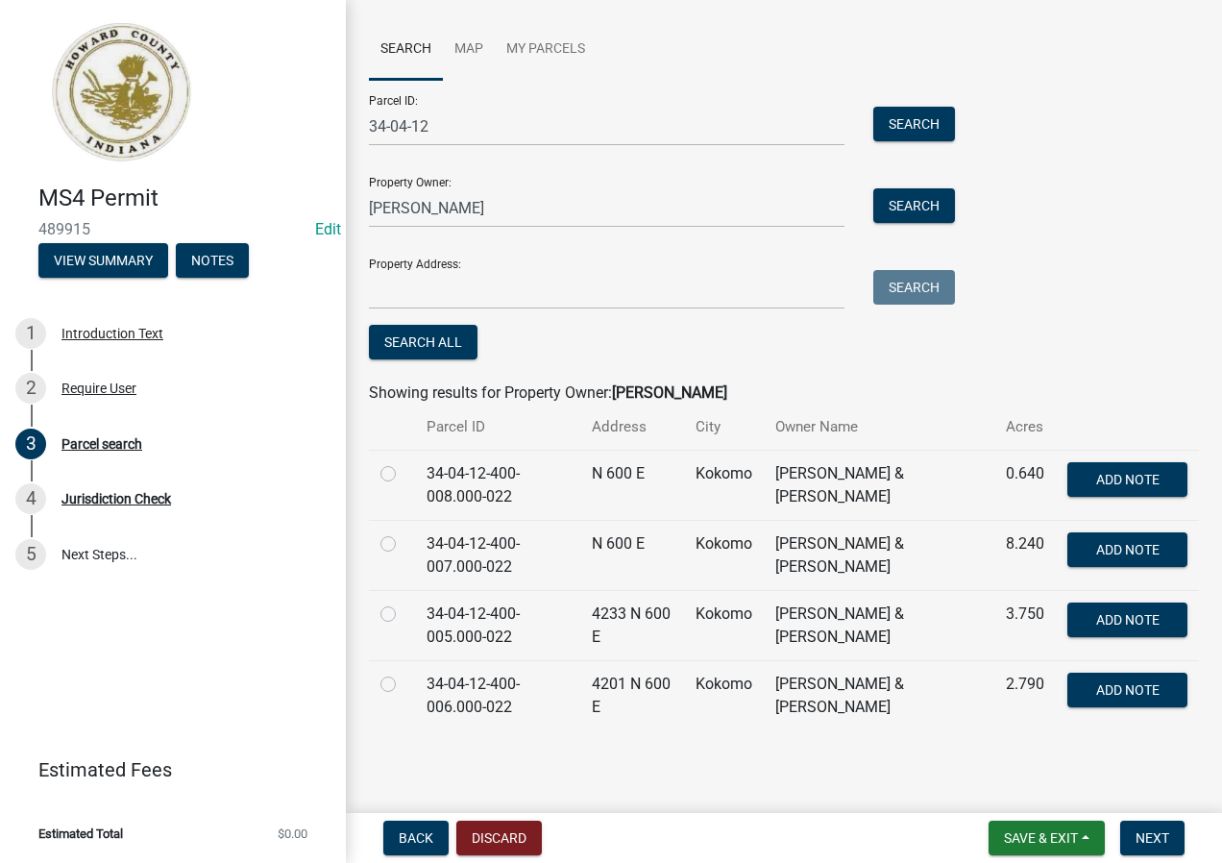
click at [403, 602] on label at bounding box center [403, 602] width 0 height 0
click at [403, 613] on input "radio" at bounding box center [409, 608] width 12 height 12
radio input "true"
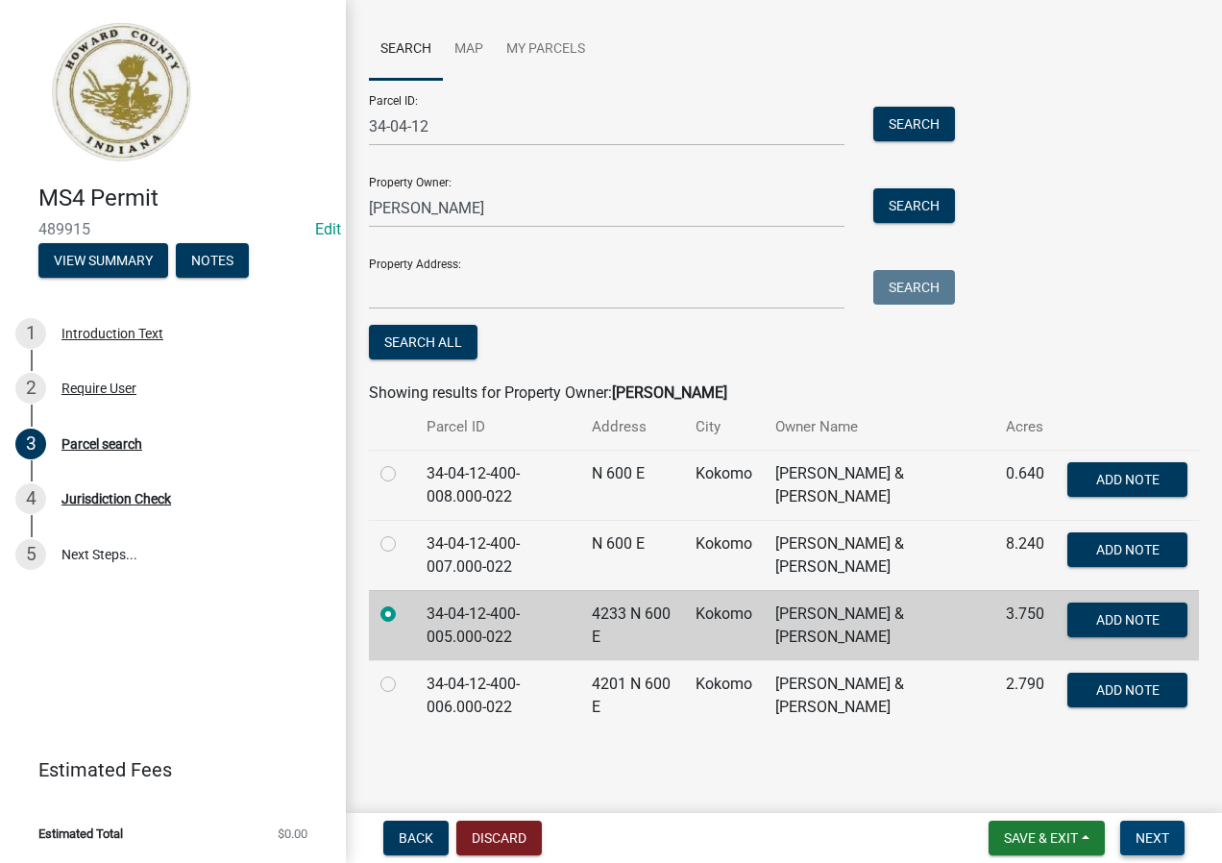
click at [1167, 833] on span "Next" at bounding box center [1152, 837] width 34 height 15
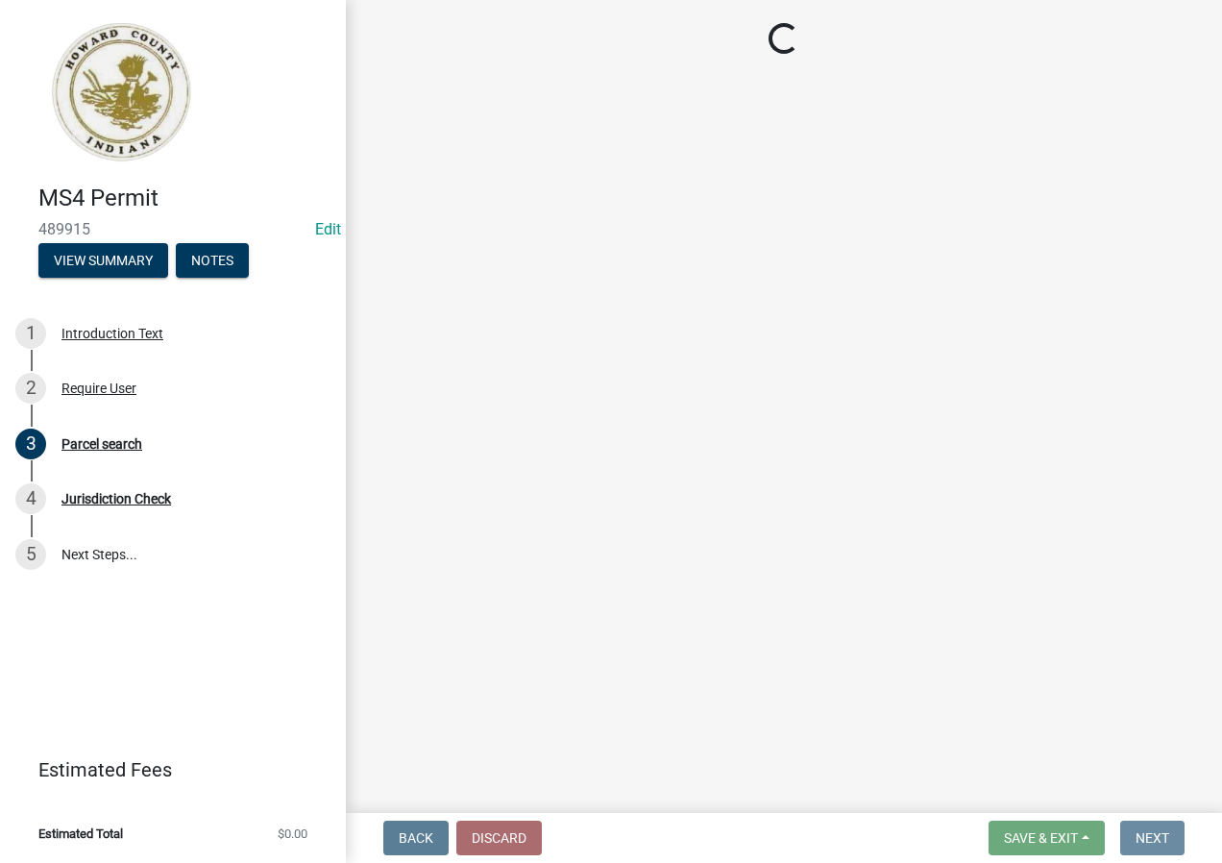
scroll to position [0, 0]
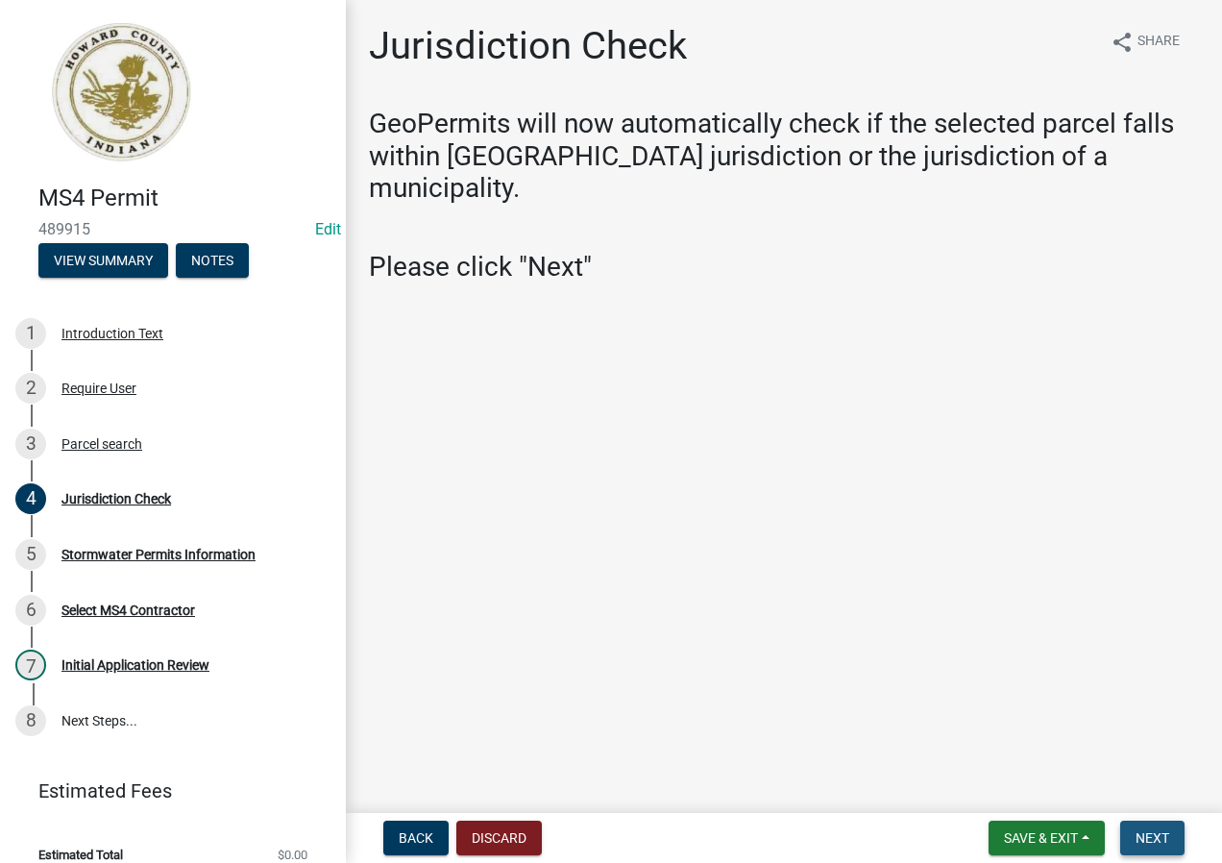
click at [1160, 838] on span "Next" at bounding box center [1152, 837] width 34 height 15
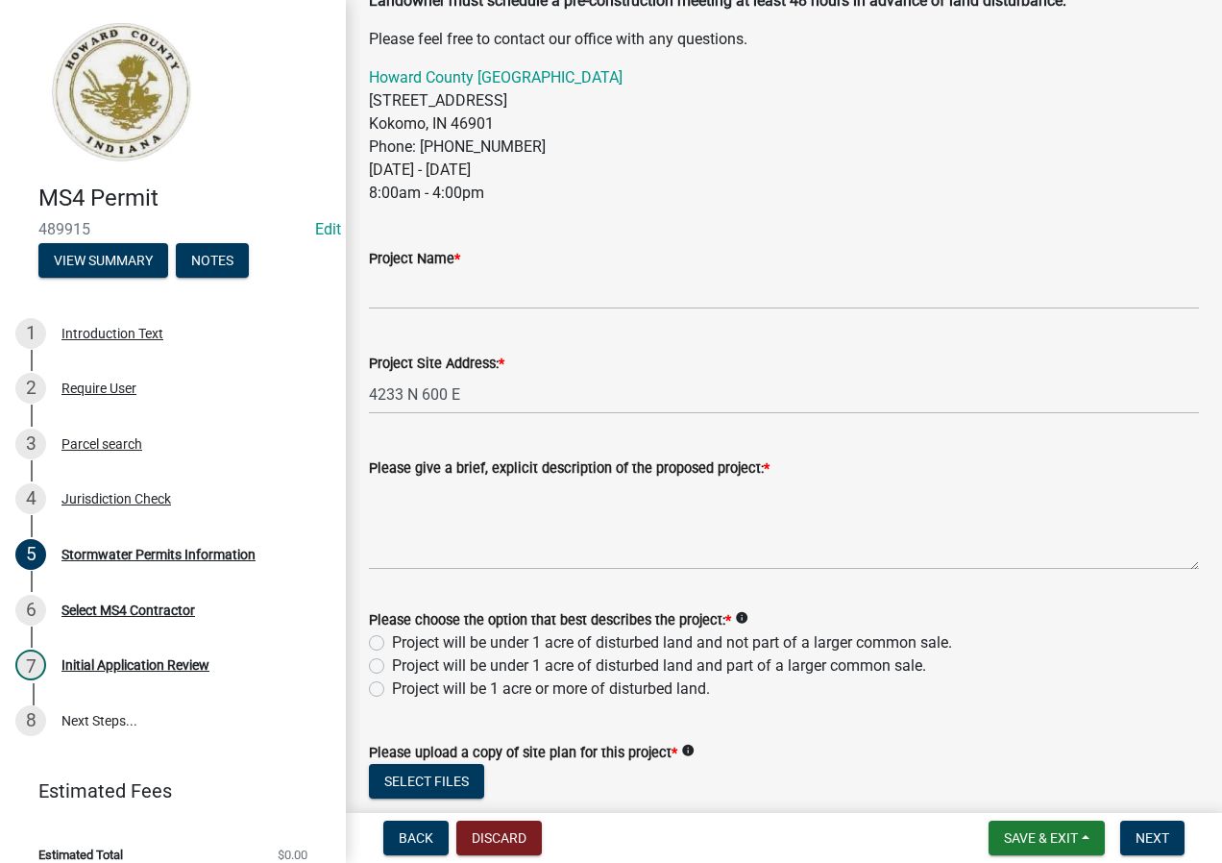
scroll to position [743, 0]
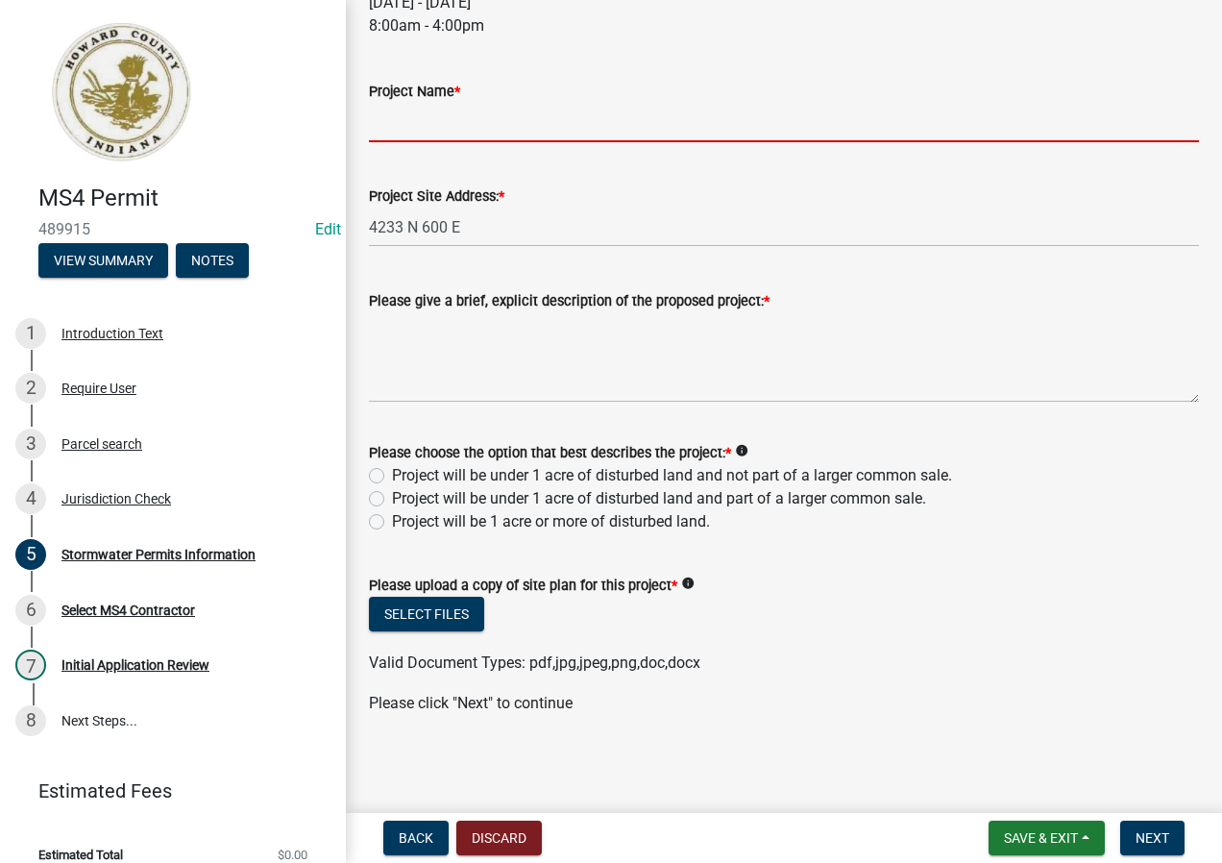
click at [539, 127] on input "Project Name *" at bounding box center [784, 122] width 830 height 39
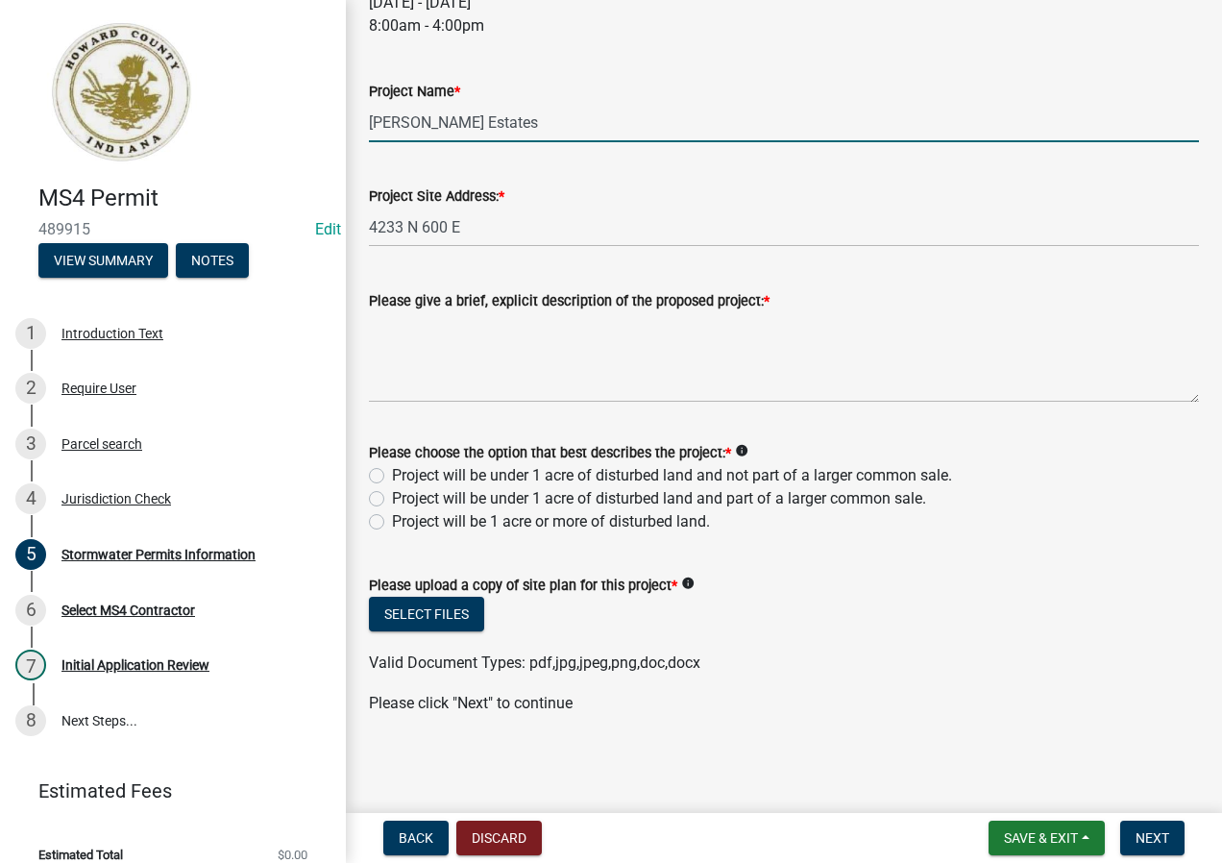
type input "[PERSON_NAME] Estates"
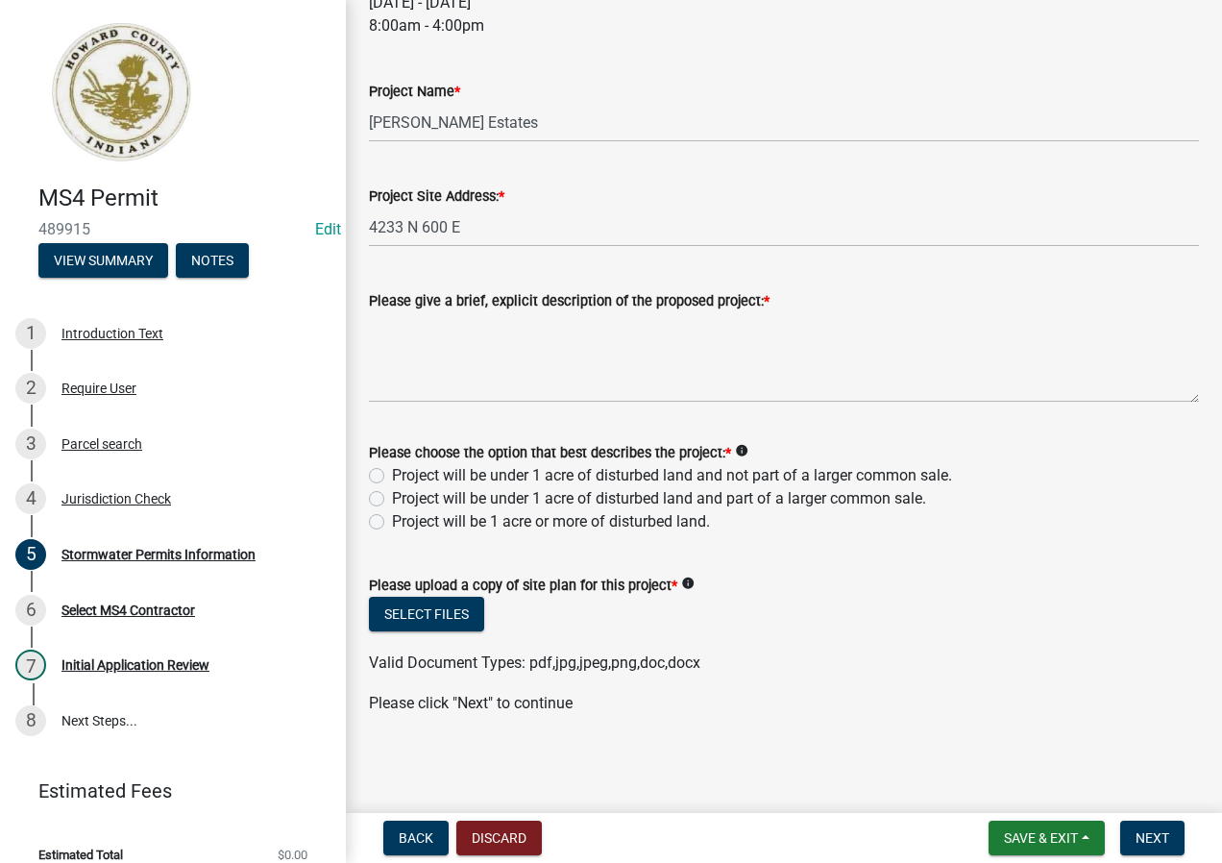
click at [589, 475] on label "Project will be under 1 acre of disturbed land and not part of a larger common …" at bounding box center [672, 475] width 560 height 23
click at [404, 475] on input "Project will be under 1 acre of disturbed land and not part of a larger common …" at bounding box center [398, 470] width 12 height 12
radio input "true"
click at [450, 617] on button "Select files" at bounding box center [426, 613] width 115 height 35
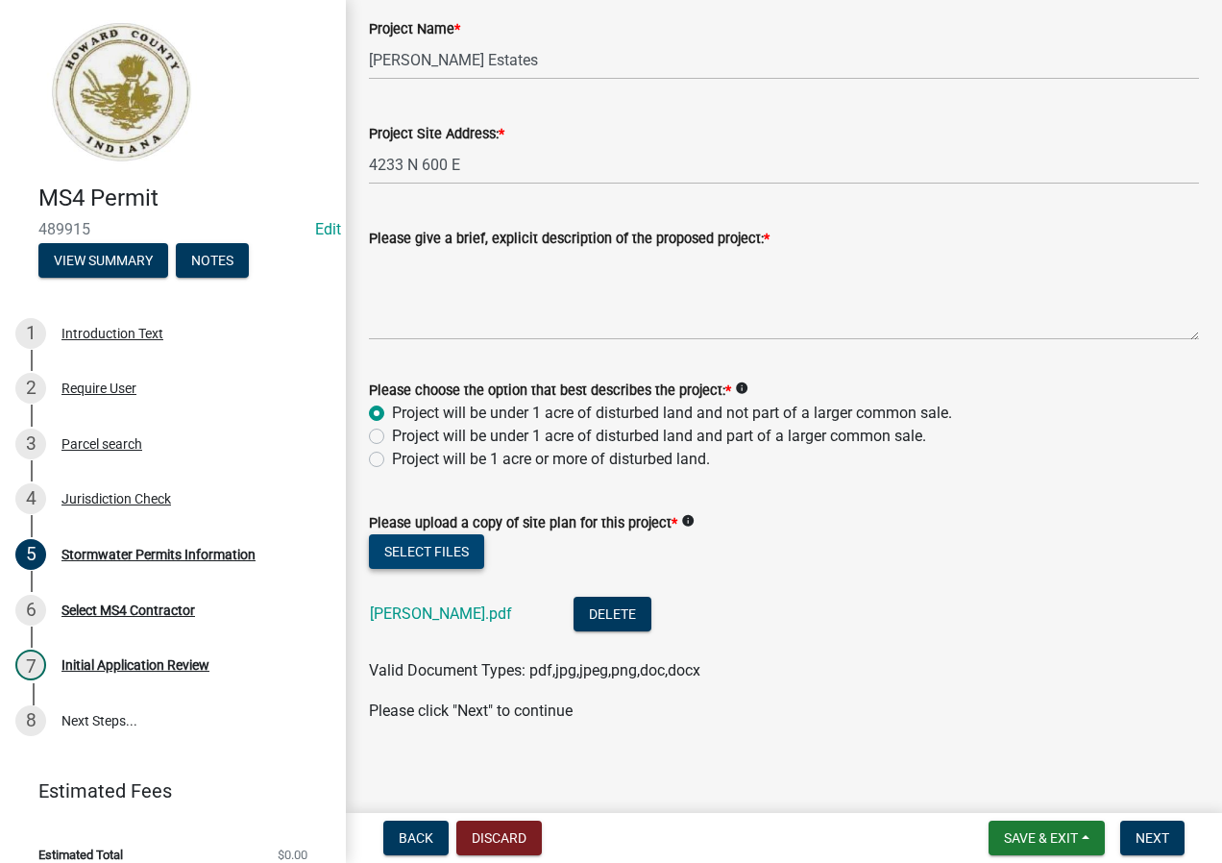
scroll to position [814, 0]
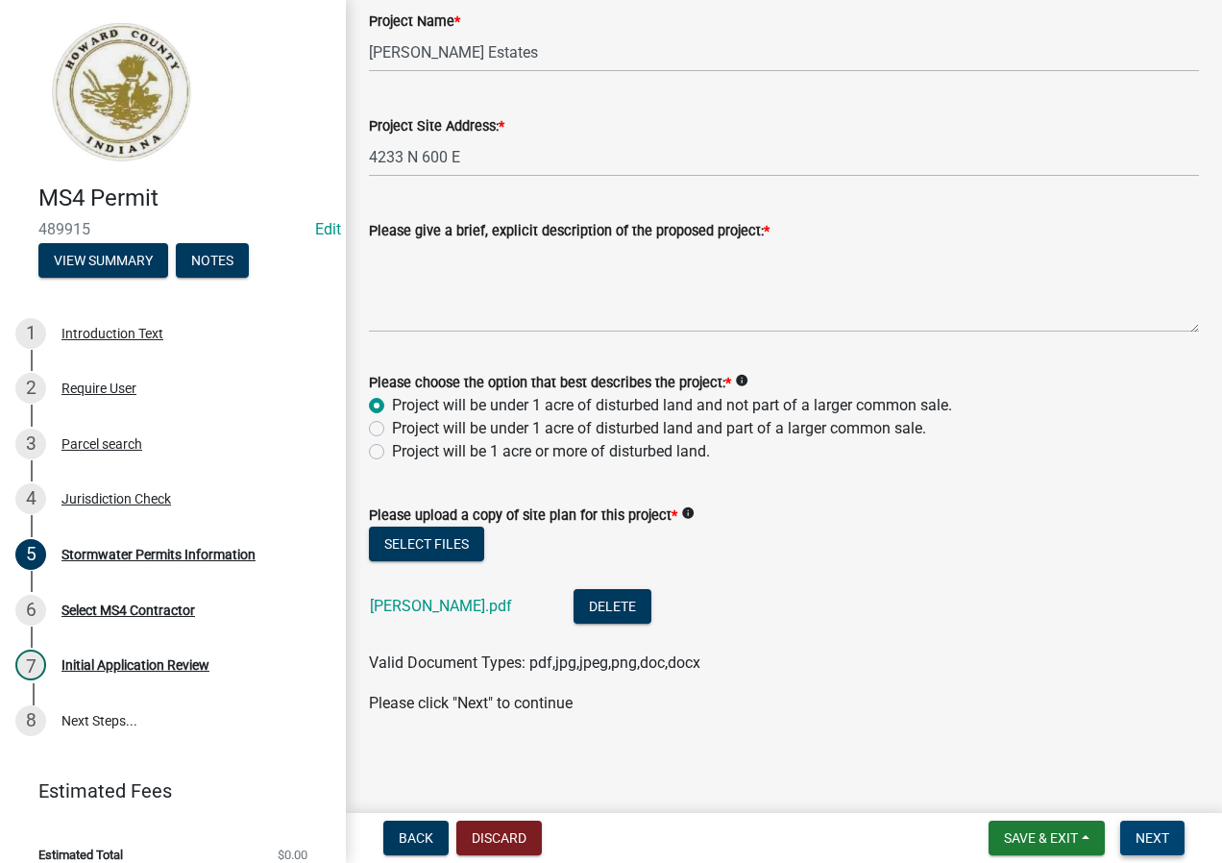
click at [1159, 835] on span "Next" at bounding box center [1152, 837] width 34 height 15
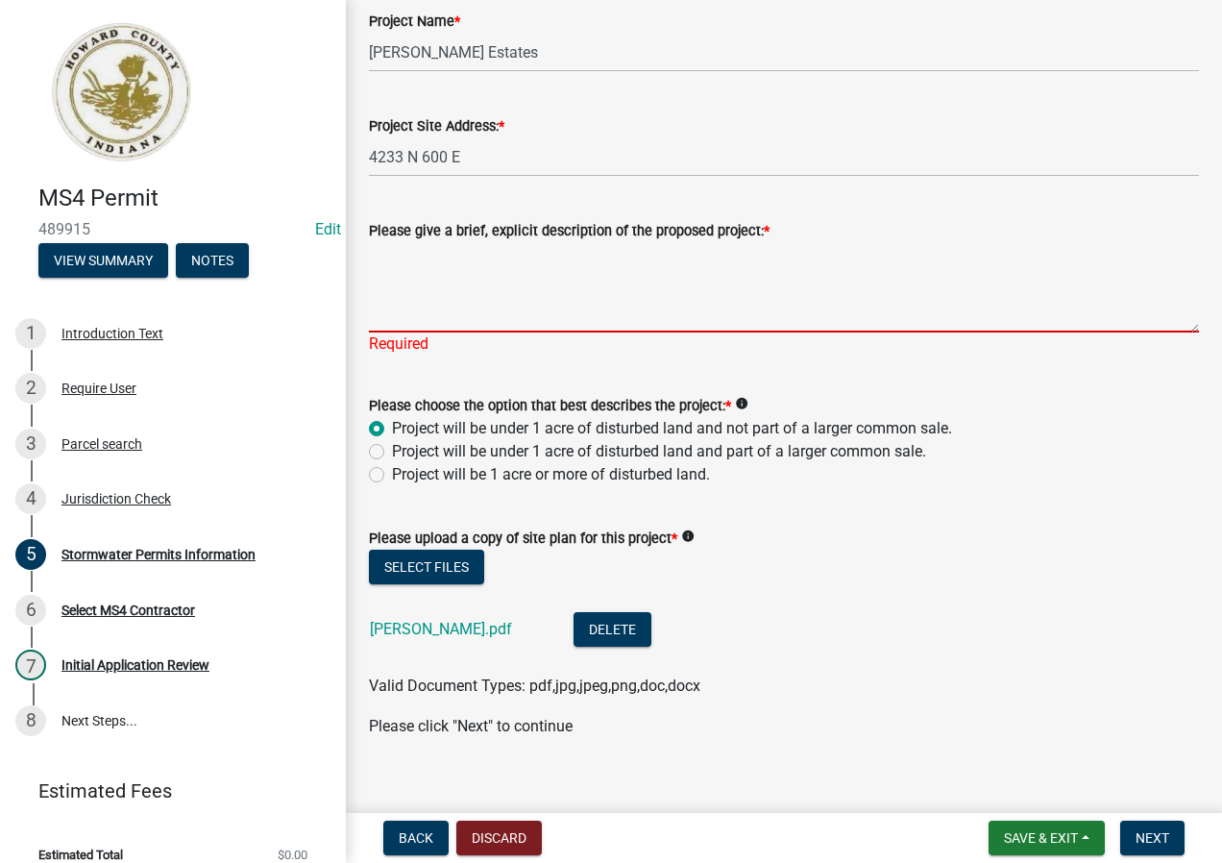
click at [512, 297] on textarea "Please give a brief, explicit description of the proposed project: *" at bounding box center [784, 287] width 830 height 90
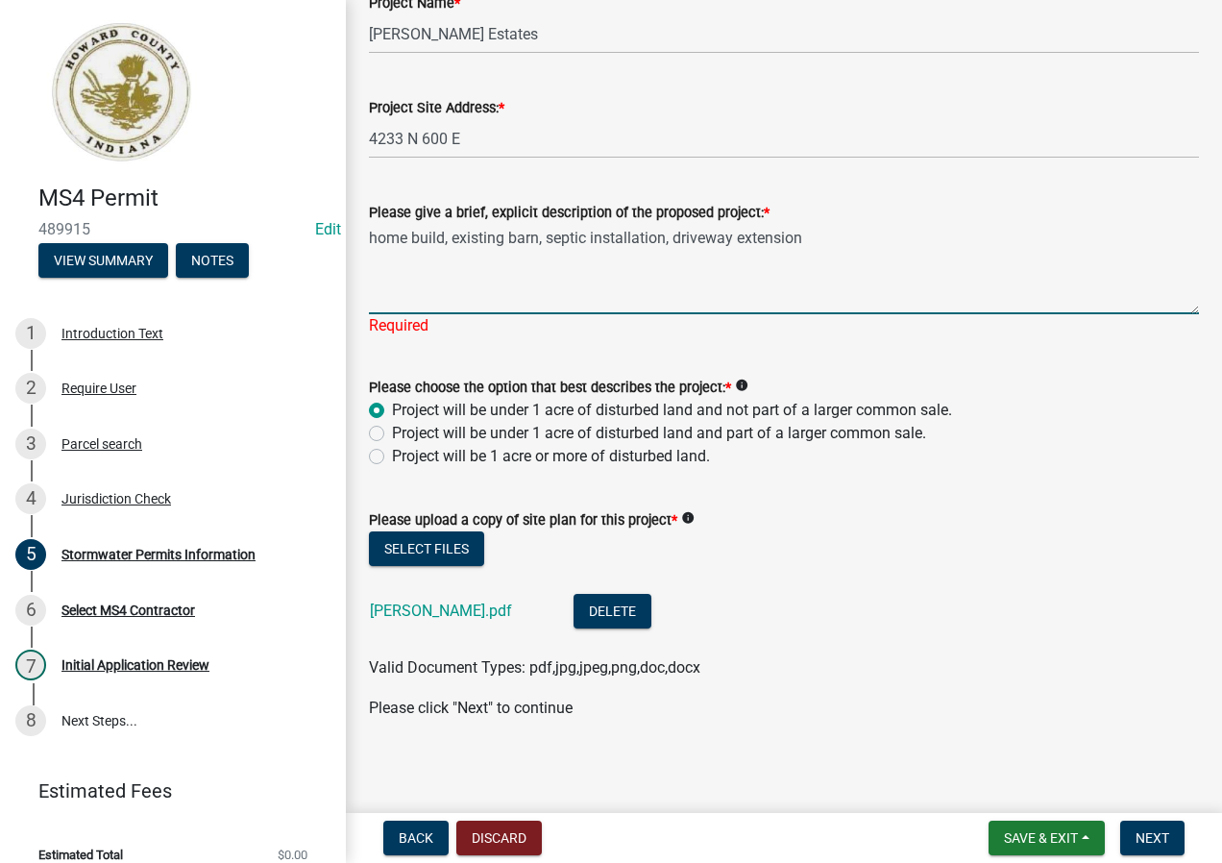
scroll to position [837, 0]
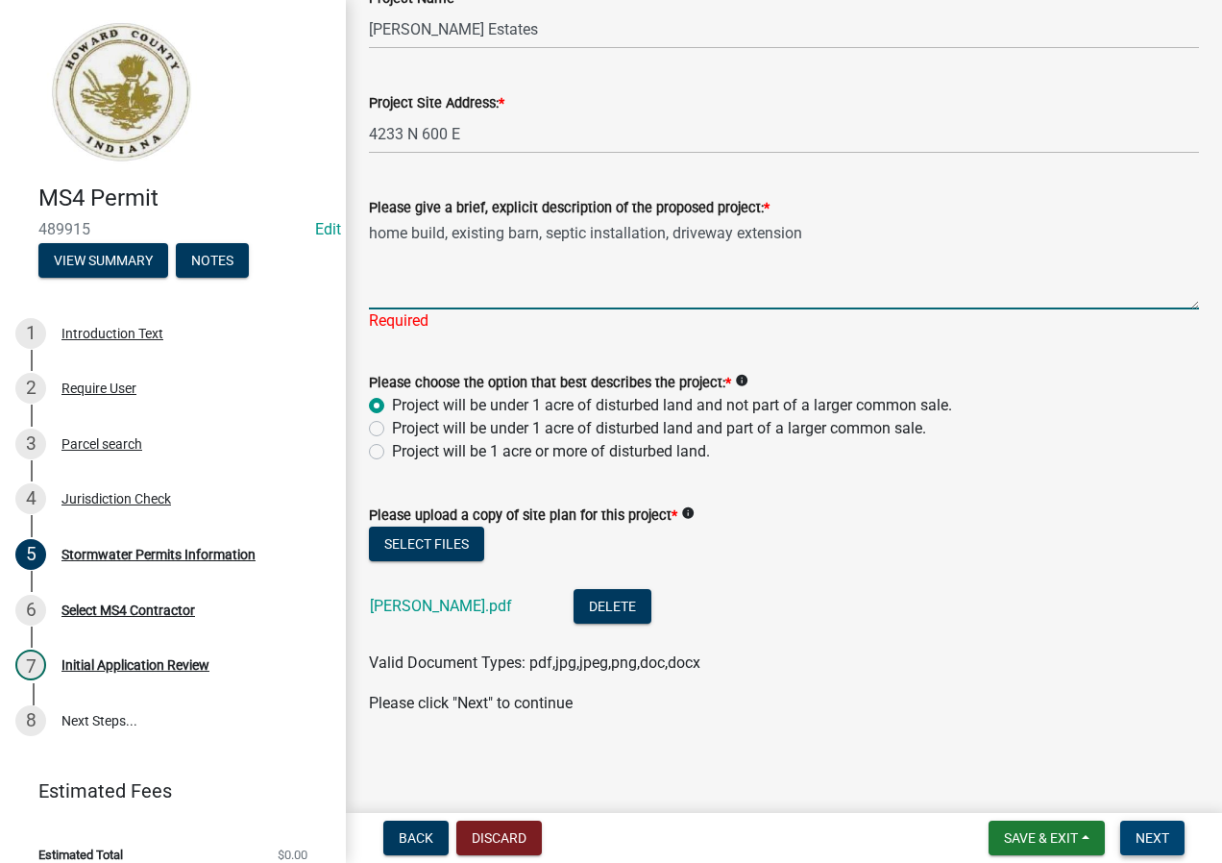
type textarea "home build, existing barn, septic installation, driveway extension"
click at [1159, 830] on span "Next" at bounding box center [1152, 837] width 34 height 15
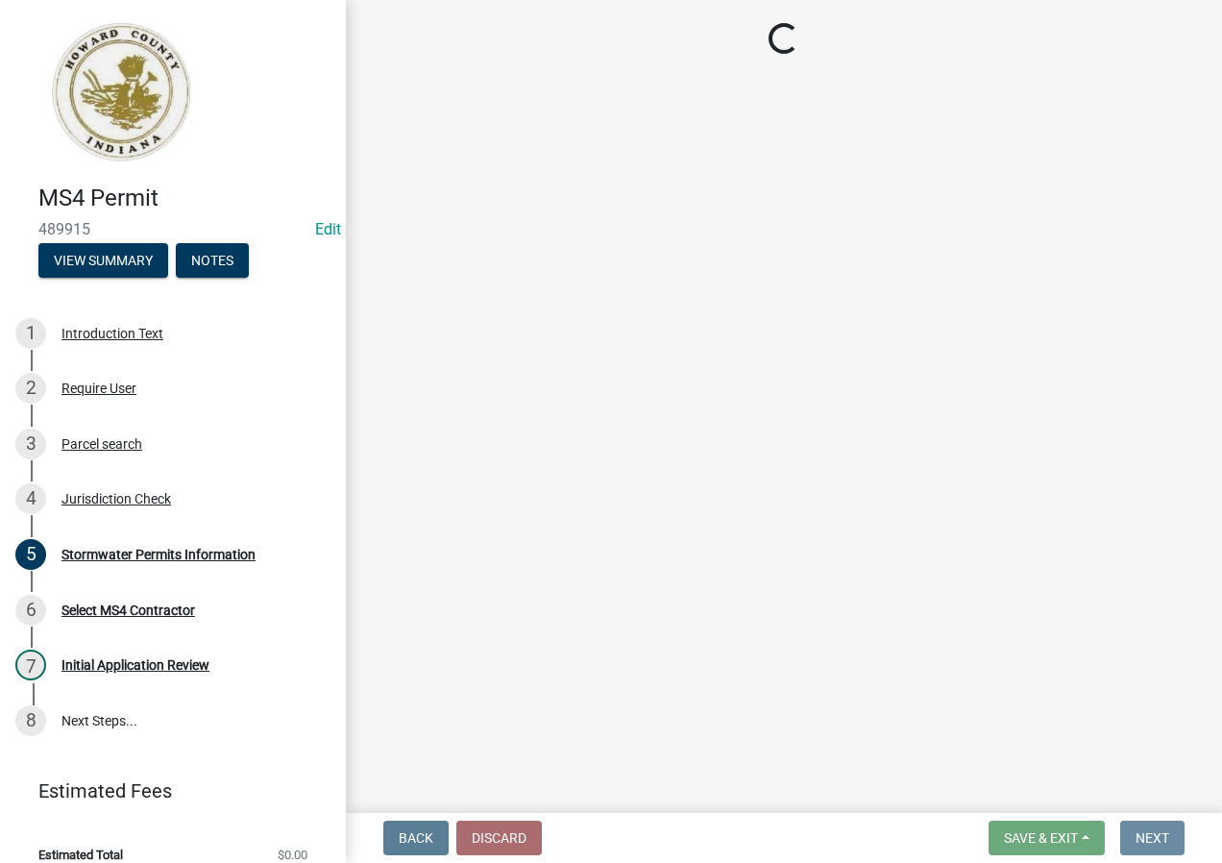
scroll to position [0, 0]
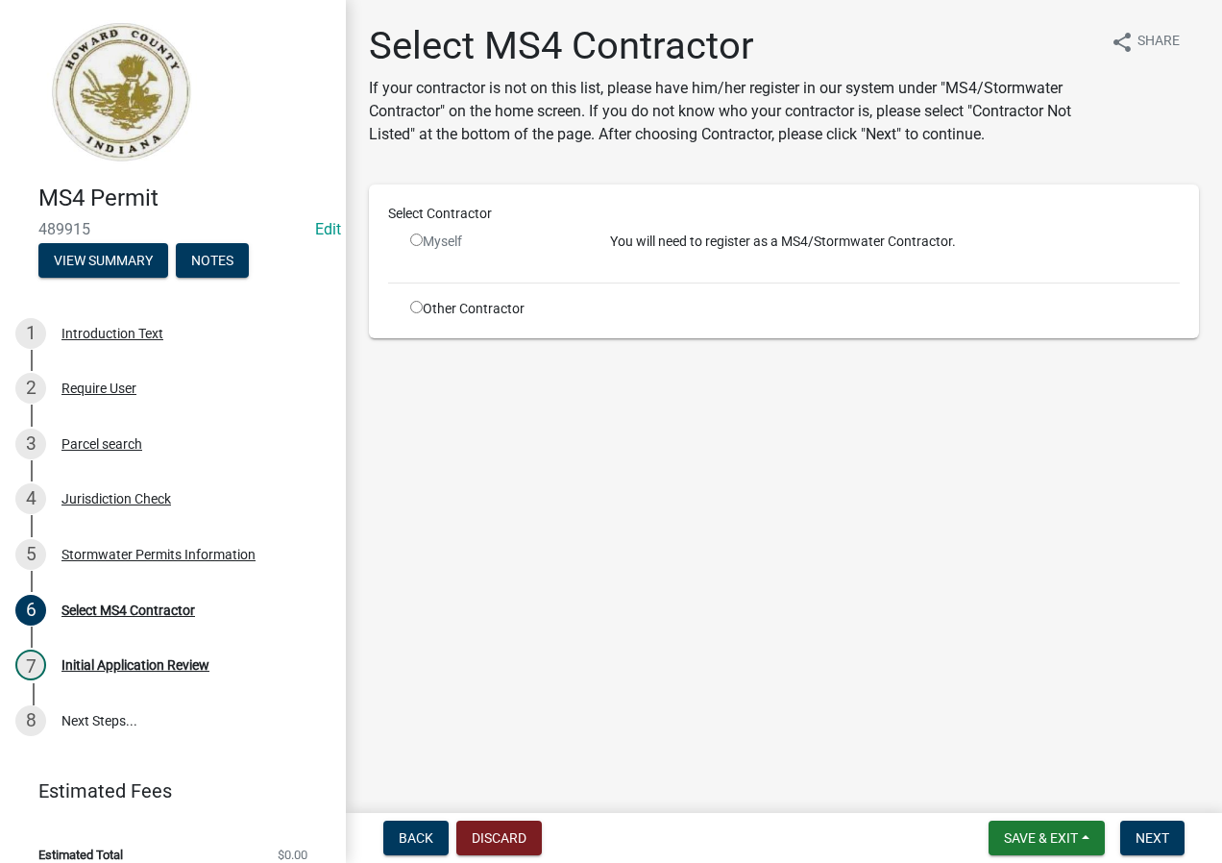
click at [413, 305] on input "radio" at bounding box center [416, 307] width 12 height 12
radio input "true"
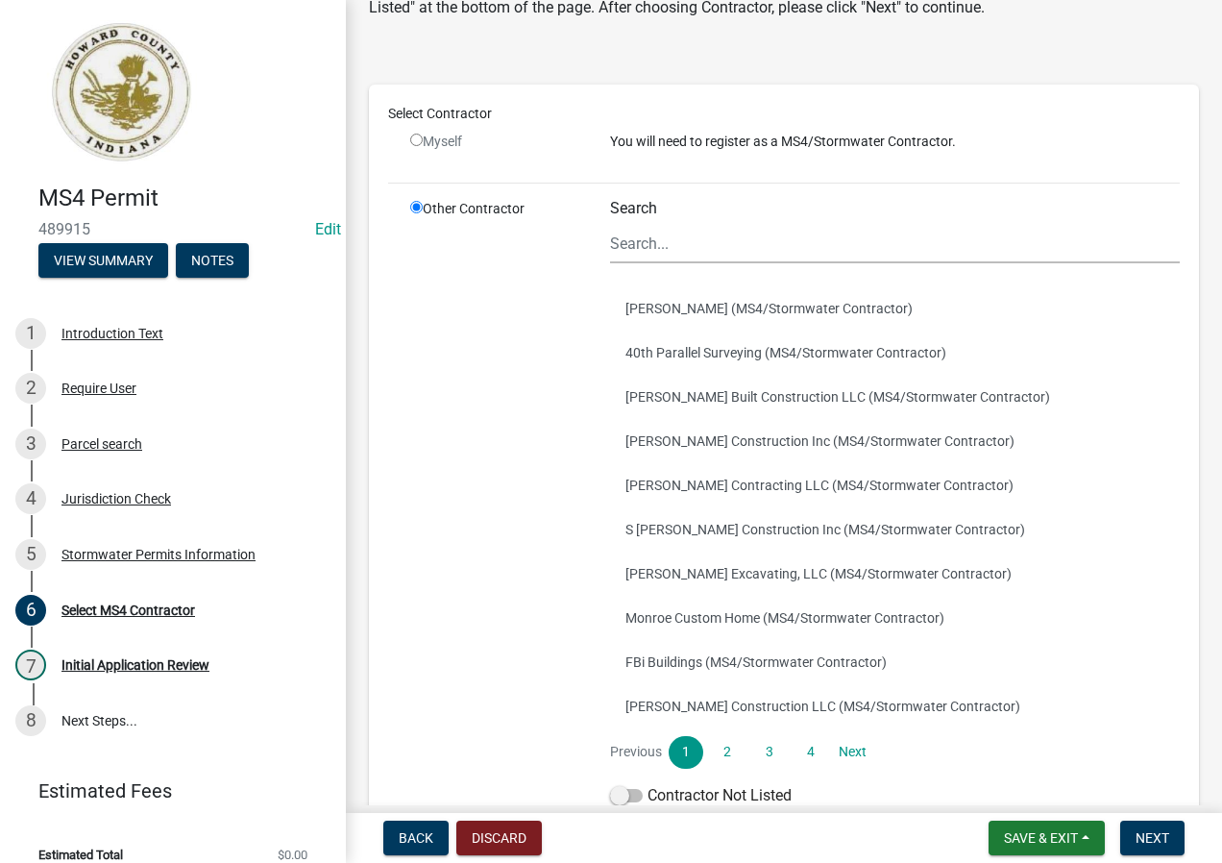
scroll to position [246, 0]
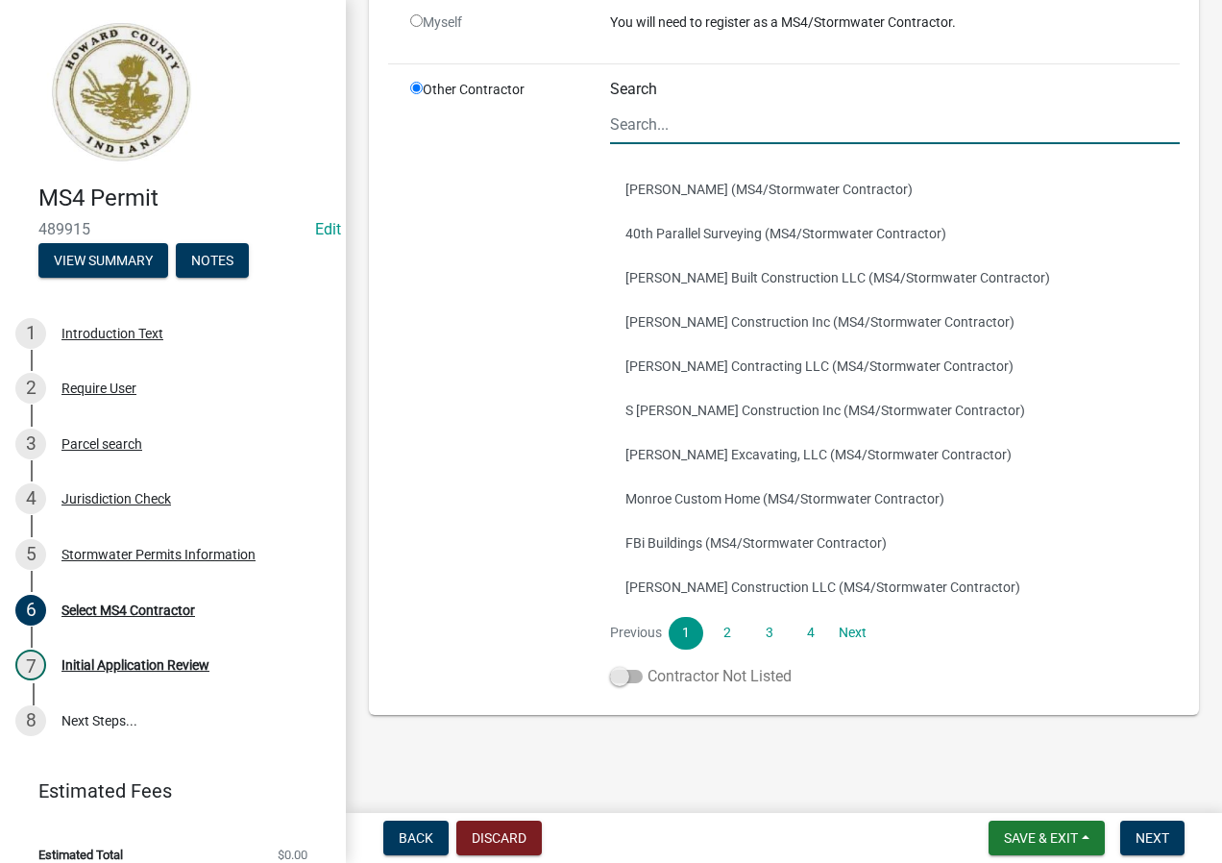
click at [628, 677] on span at bounding box center [626, 676] width 33 height 13
click at [647, 665] on input "Contractor Not Listed" at bounding box center [647, 665] width 0 height 0
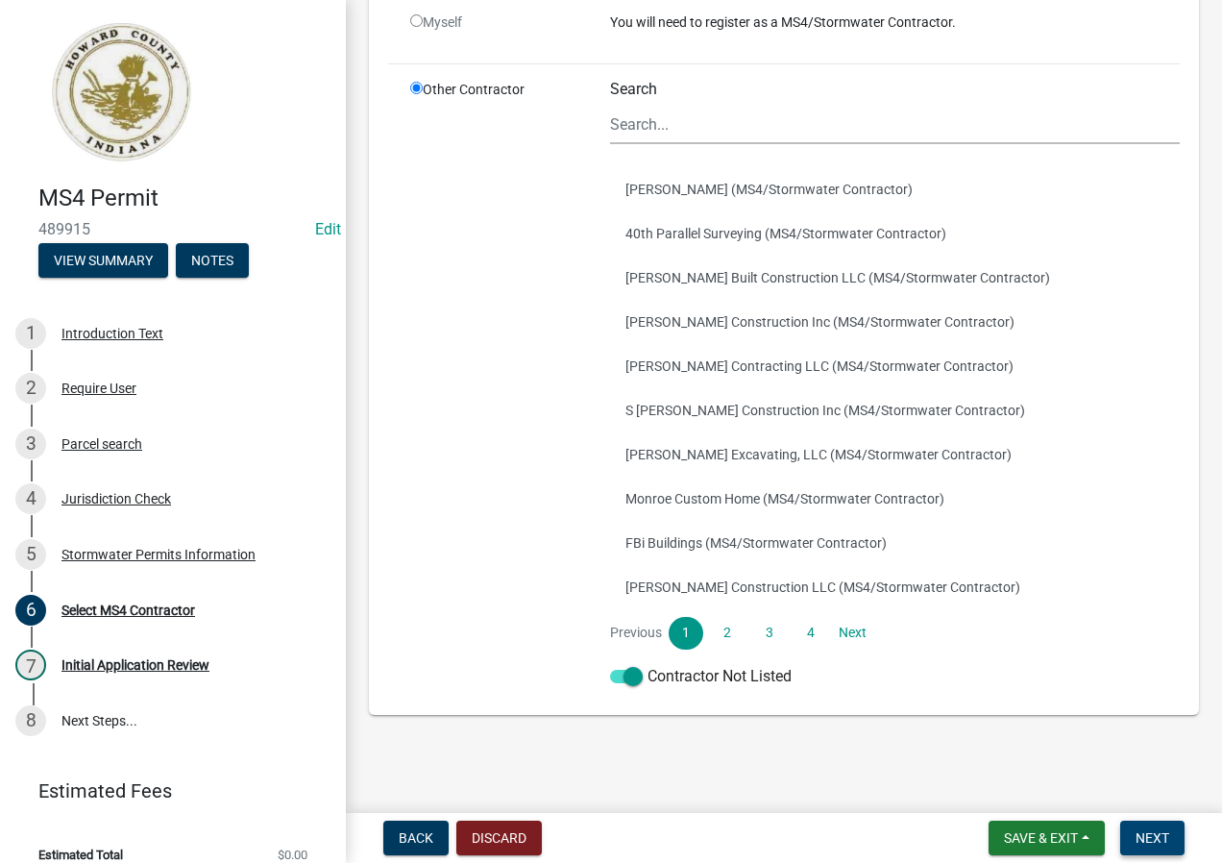
click at [1165, 836] on span "Next" at bounding box center [1152, 837] width 34 height 15
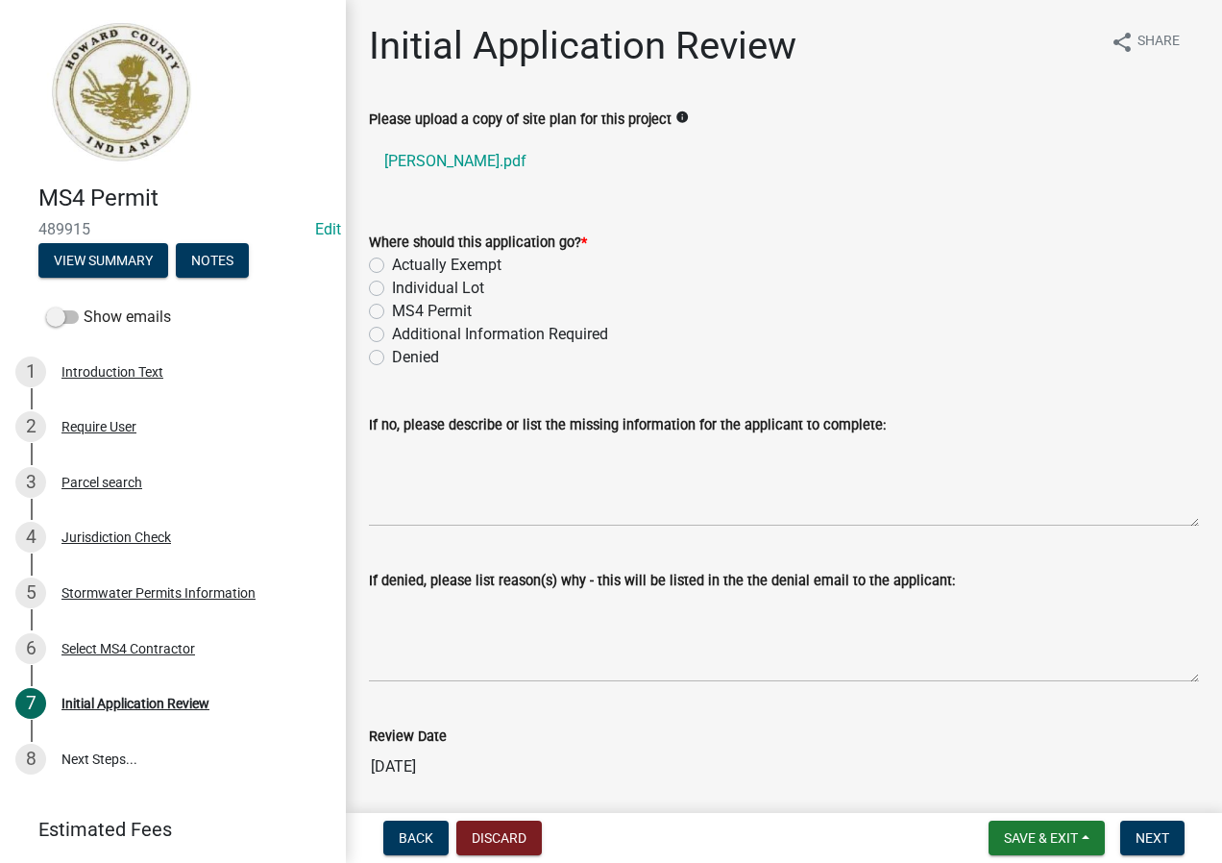
click at [460, 259] on label "Actually Exempt" at bounding box center [447, 265] width 110 height 23
click at [404, 259] on input "Actually Exempt" at bounding box center [398, 260] width 12 height 12
radio input "true"
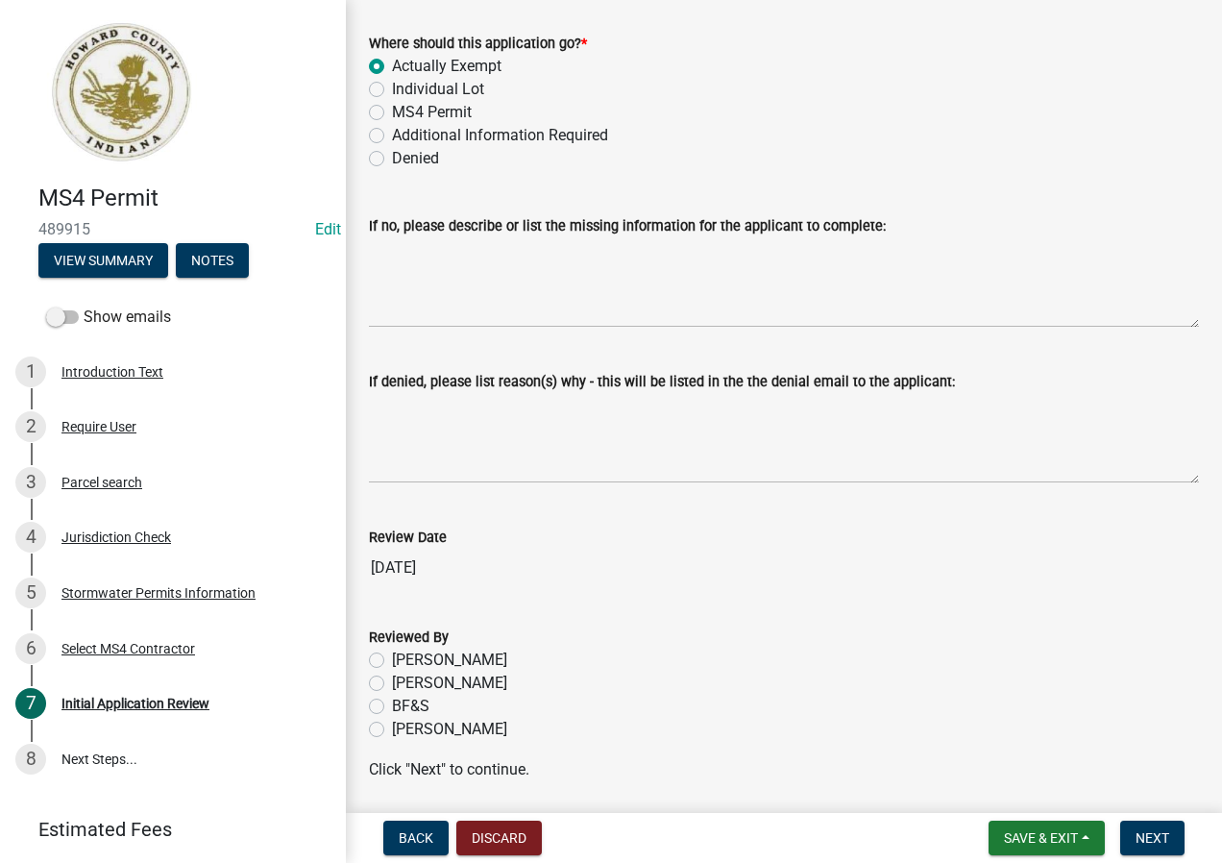
scroll to position [265, 0]
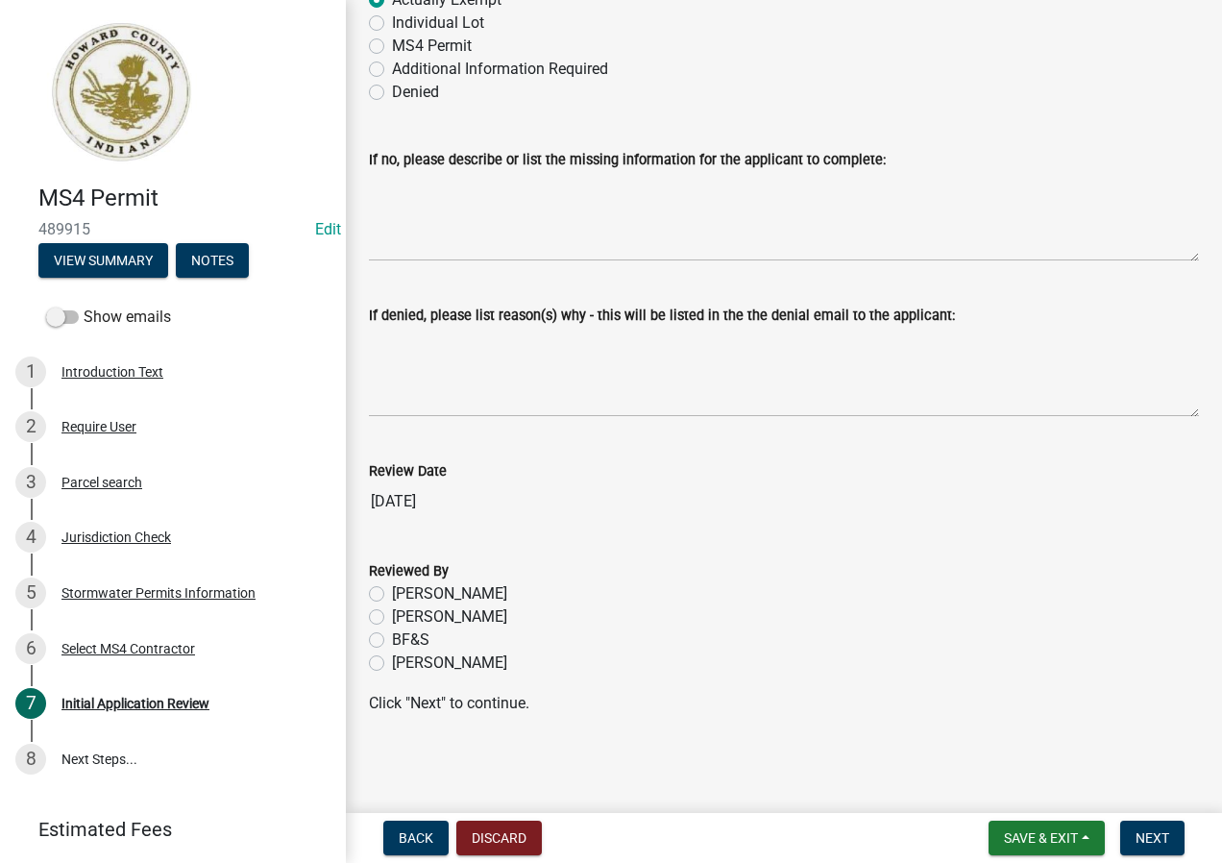
click at [443, 658] on label "[PERSON_NAME]" at bounding box center [449, 662] width 115 height 23
click at [404, 658] on input "[PERSON_NAME]" at bounding box center [398, 657] width 12 height 12
radio input "true"
click at [1158, 831] on span "Next" at bounding box center [1152, 837] width 34 height 15
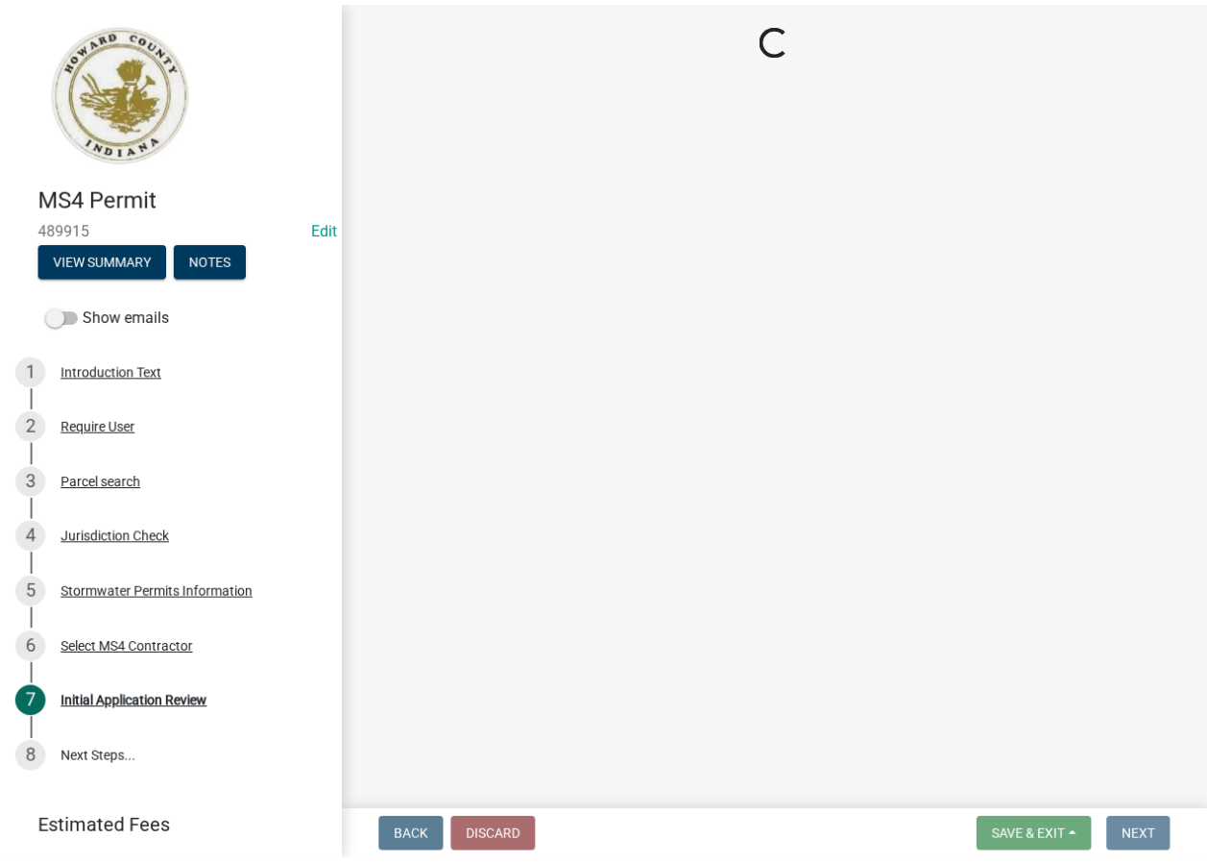
scroll to position [0, 0]
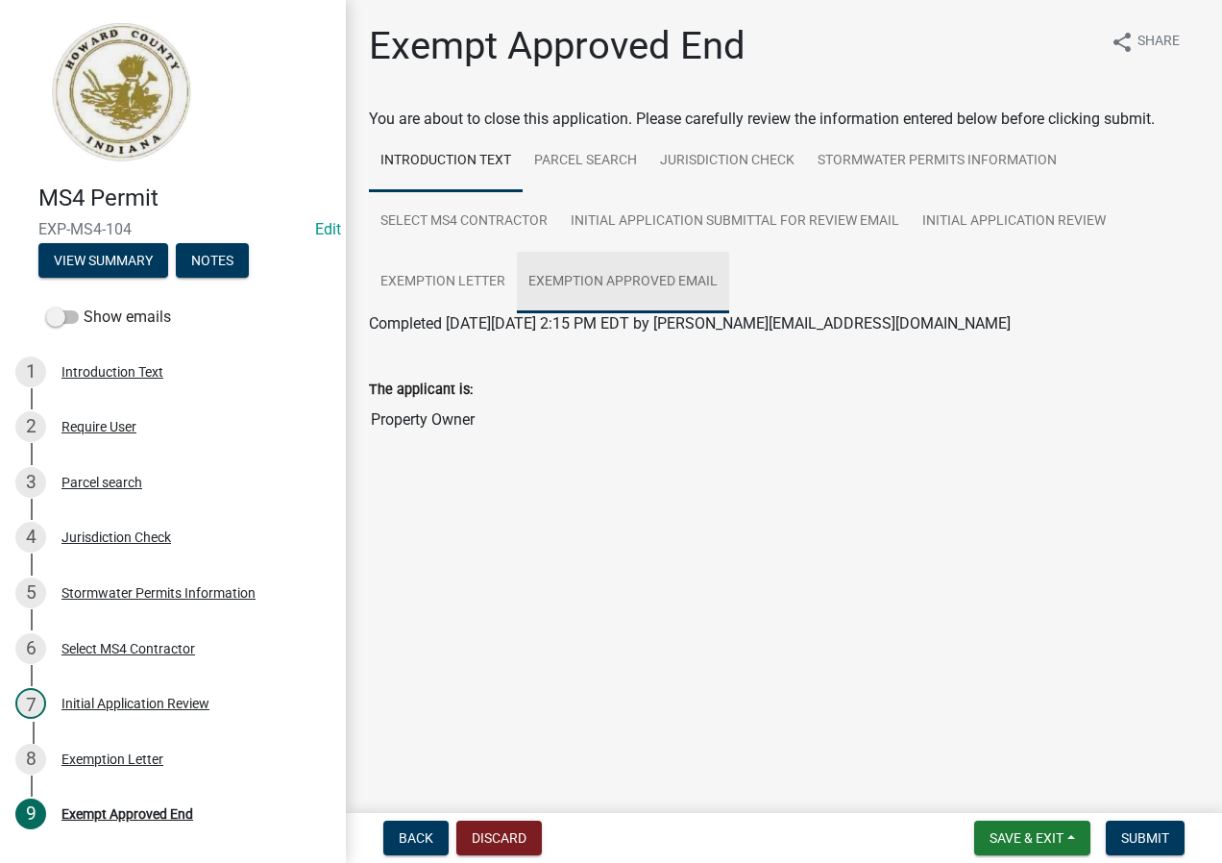
click at [668, 281] on link "Exemption Approved Email" at bounding box center [623, 282] width 212 height 61
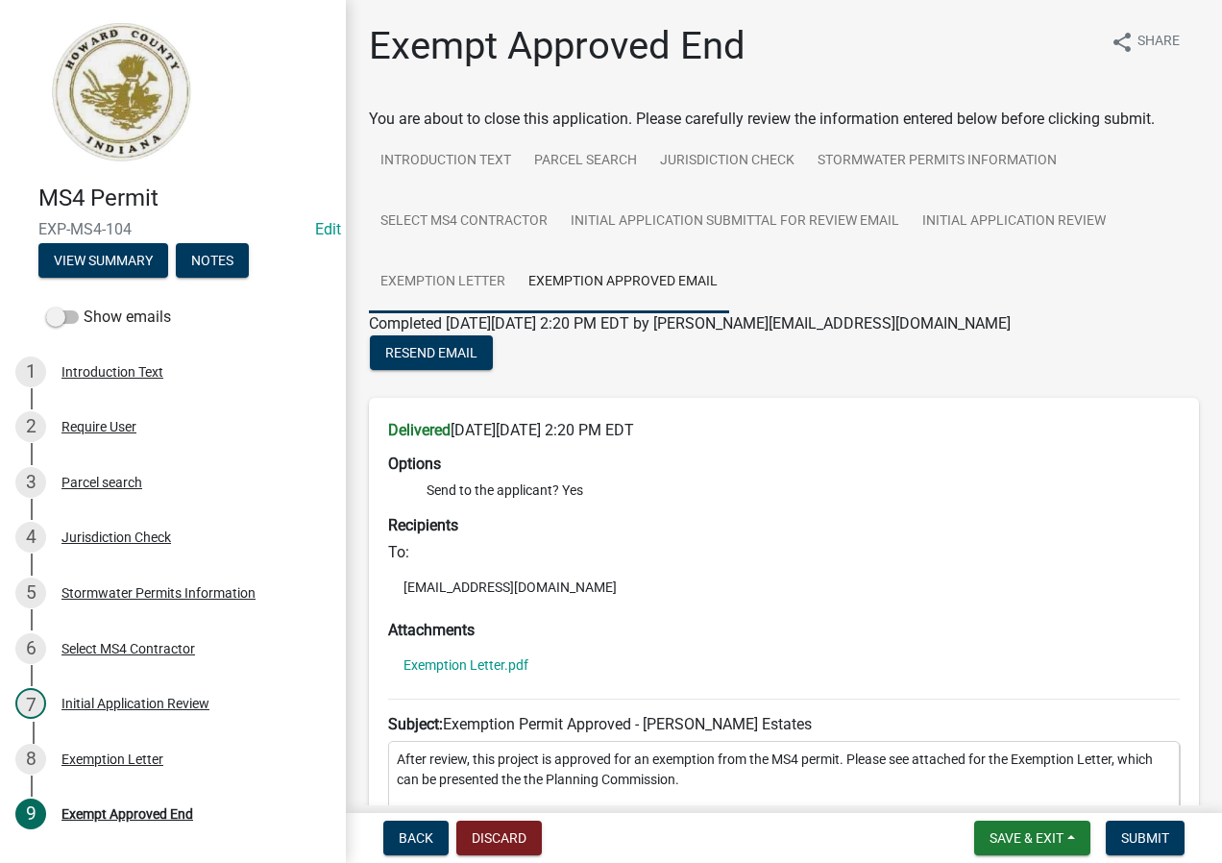
click at [484, 280] on link "Exemption Letter" at bounding box center [443, 282] width 148 height 61
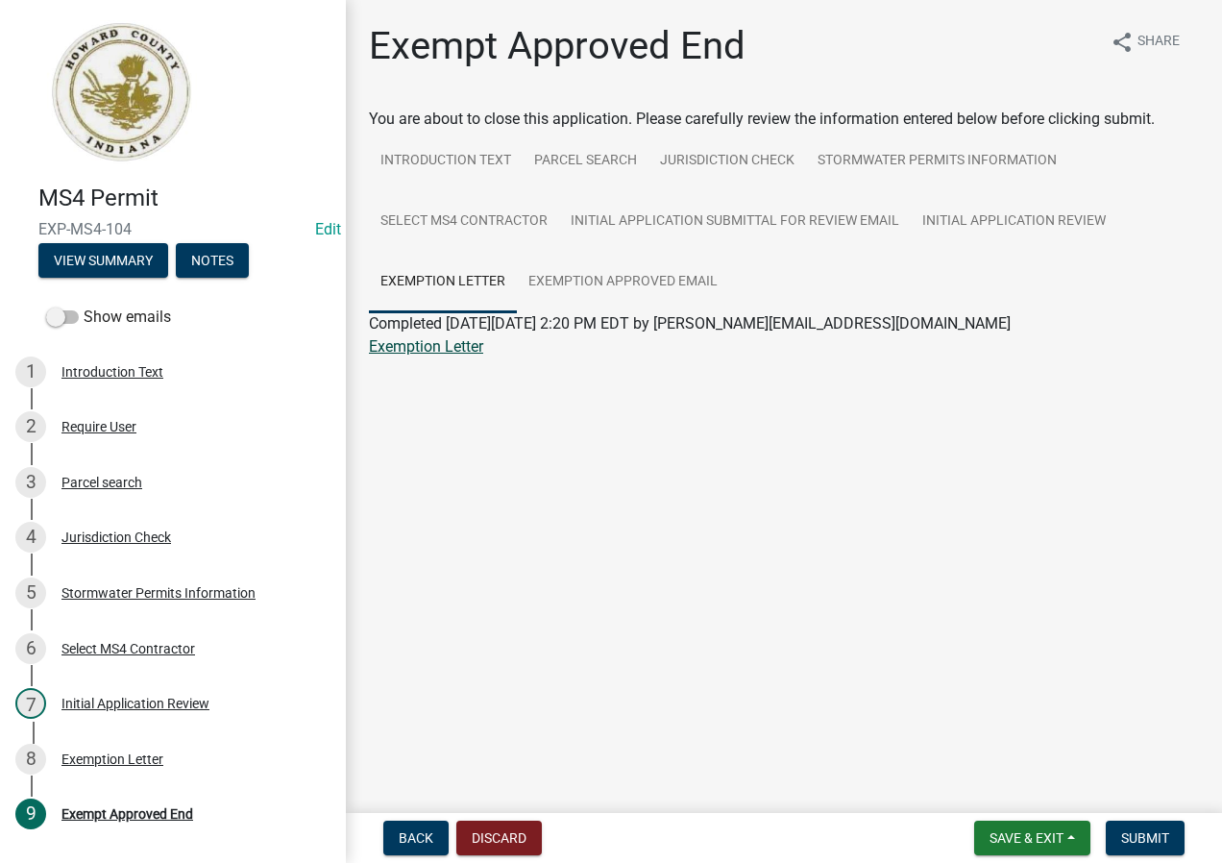
click at [473, 345] on link "Exemption Letter" at bounding box center [426, 346] width 114 height 18
click at [1149, 833] on span "Submit" at bounding box center [1145, 837] width 48 height 15
